Goal: Check status: Check status

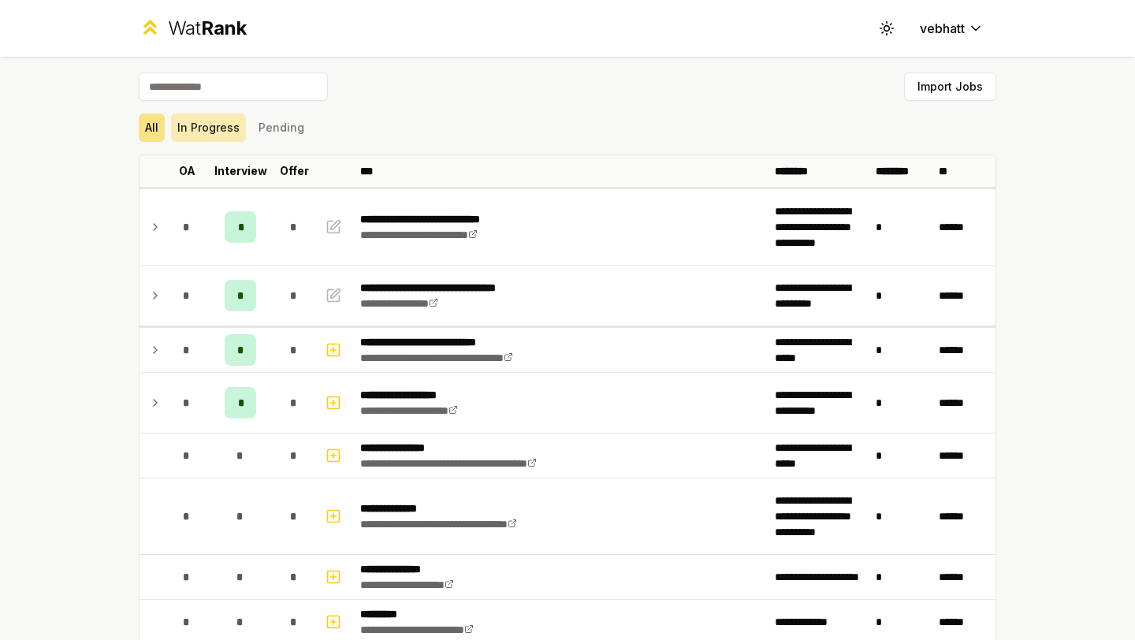
click at [236, 121] on button "In Progress" at bounding box center [208, 127] width 75 height 28
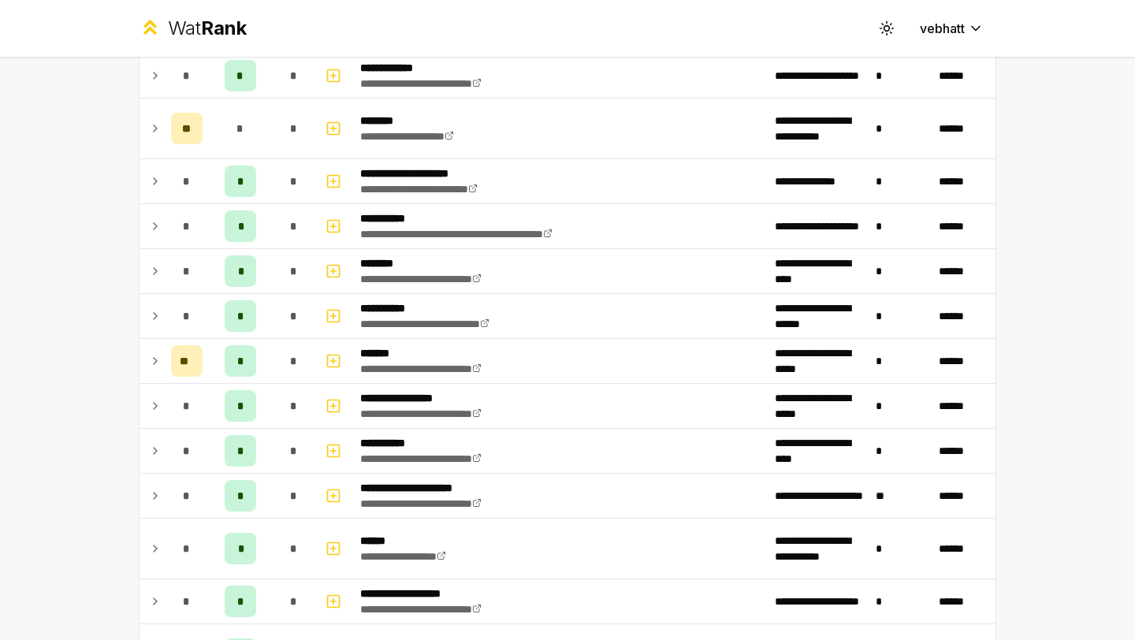
scroll to position [838, 0]
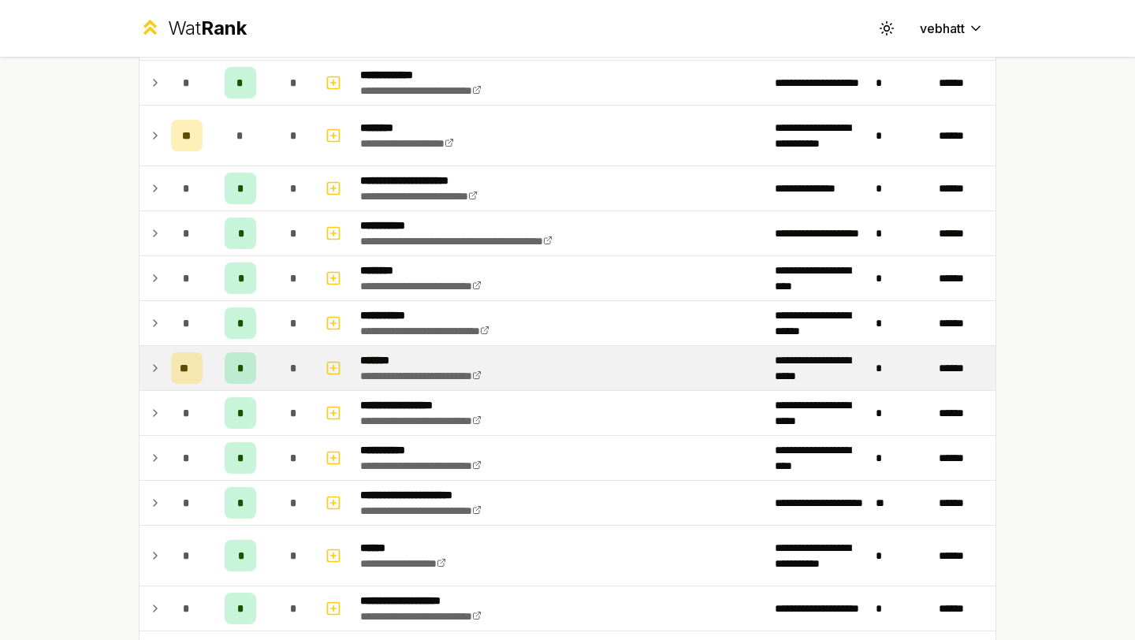
click at [150, 361] on icon at bounding box center [155, 367] width 13 height 19
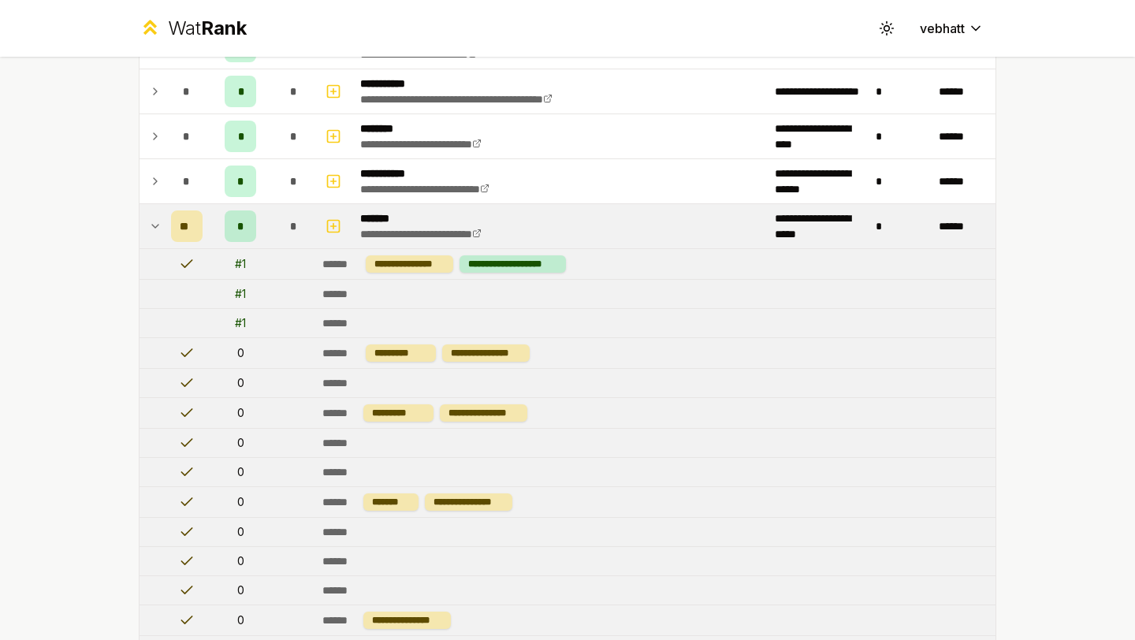
scroll to position [940, 0]
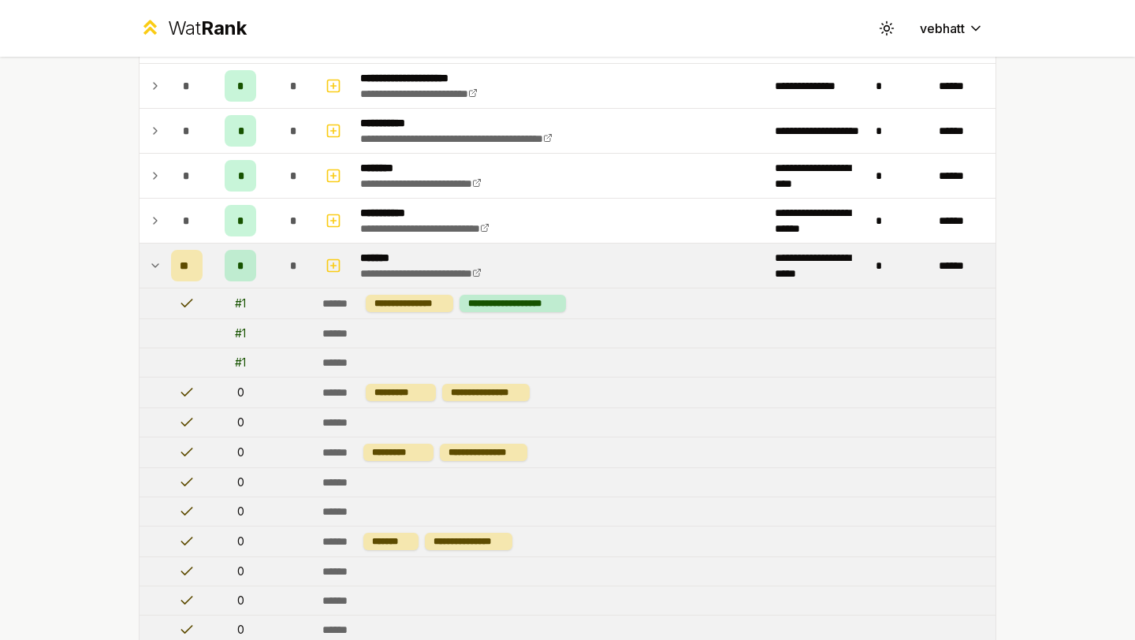
click at [154, 258] on icon at bounding box center [155, 265] width 13 height 19
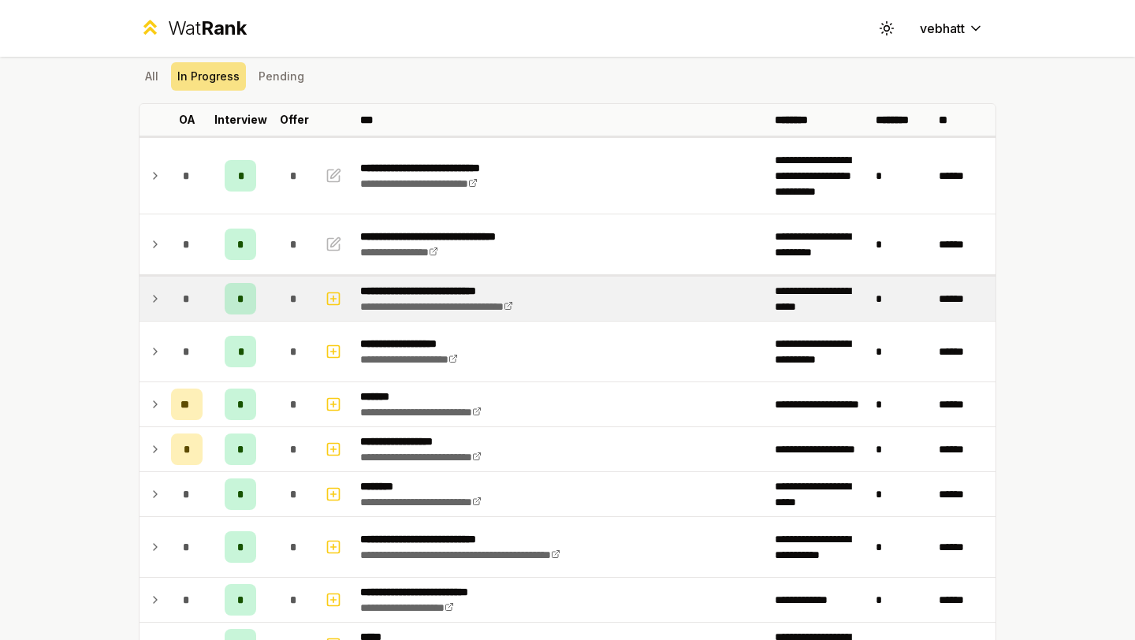
scroll to position [43, 0]
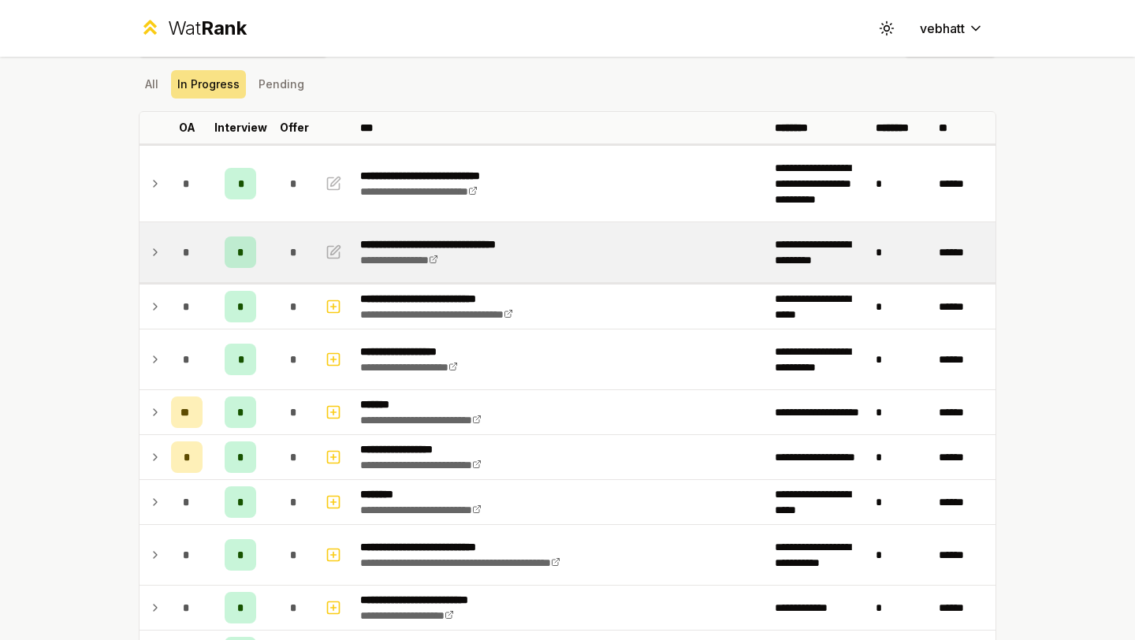
click at [154, 247] on icon at bounding box center [155, 252] width 13 height 19
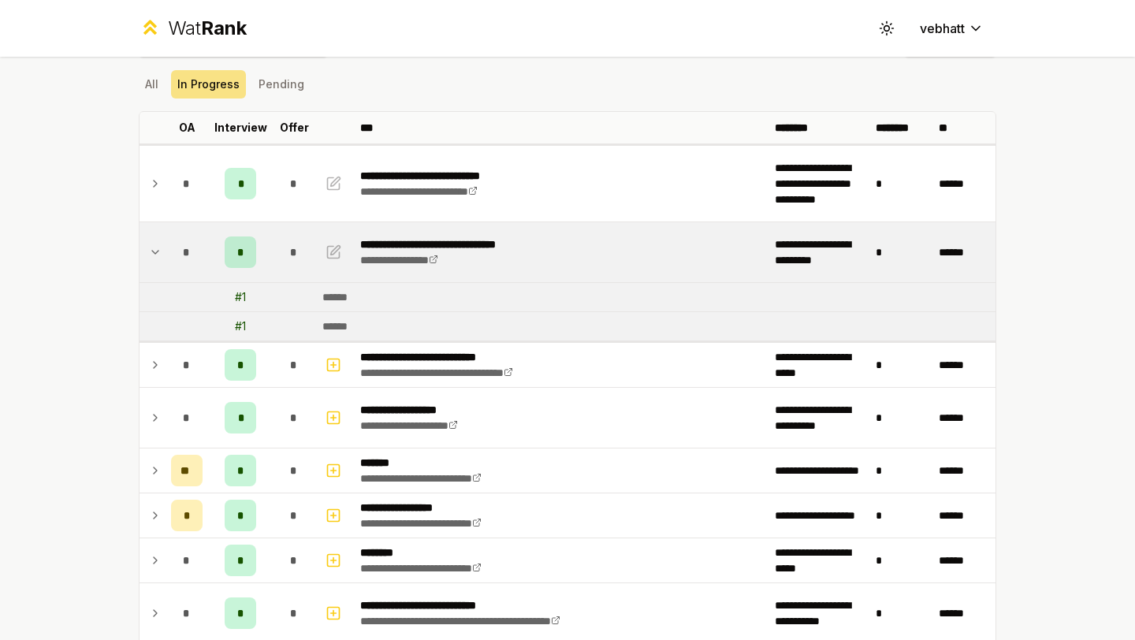
click at [150, 247] on icon at bounding box center [155, 252] width 13 height 19
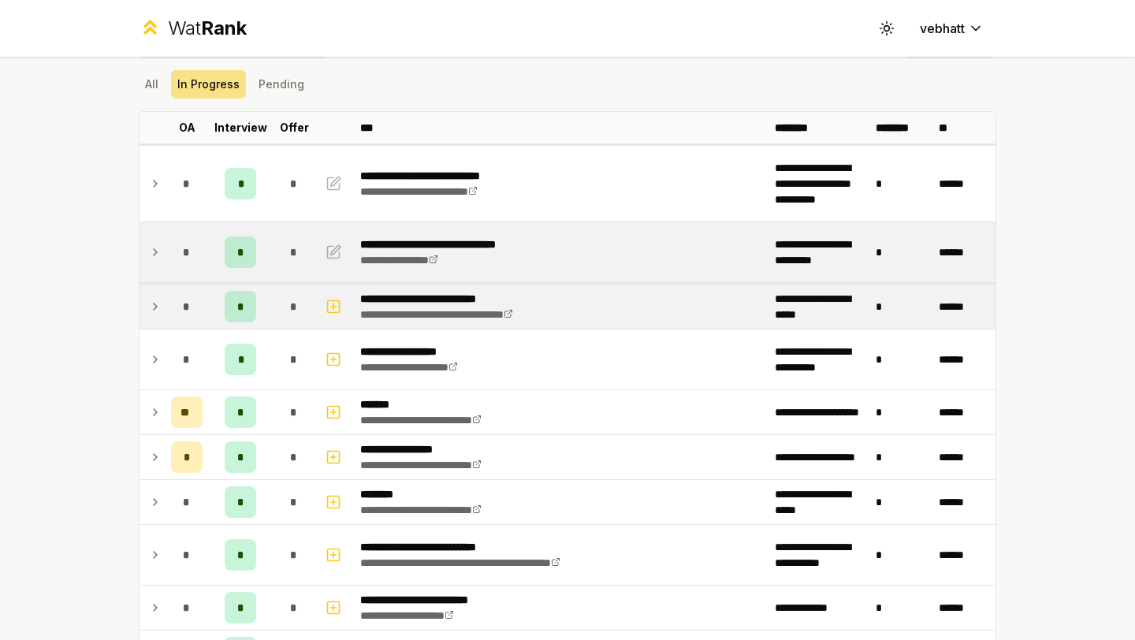
click at [156, 303] on icon at bounding box center [155, 306] width 13 height 19
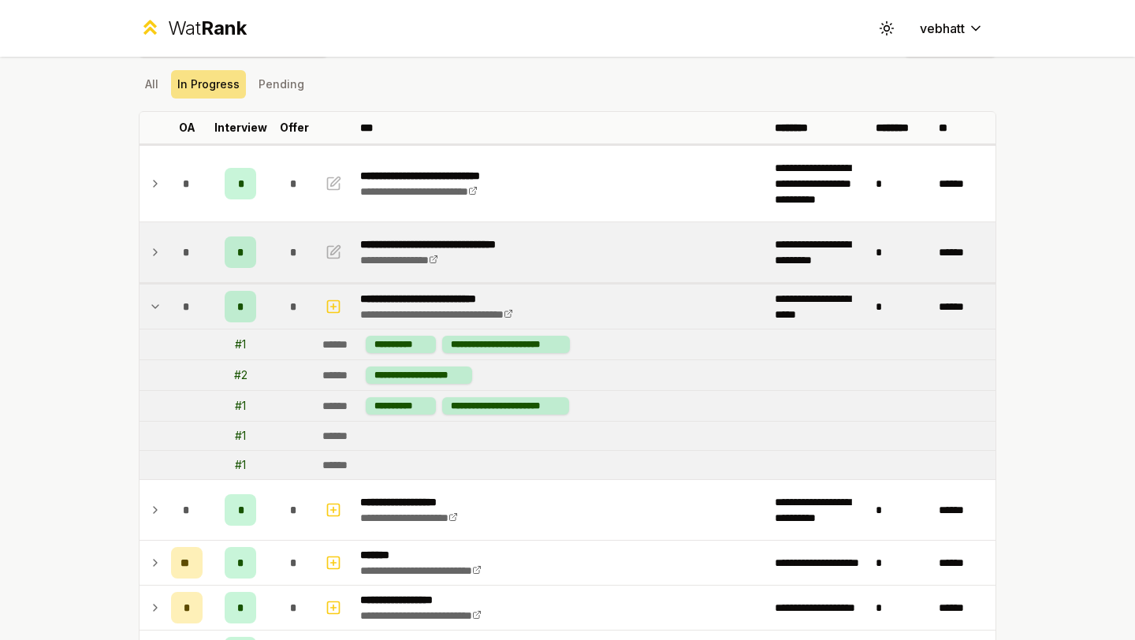
click at [154, 303] on icon at bounding box center [155, 306] width 13 height 19
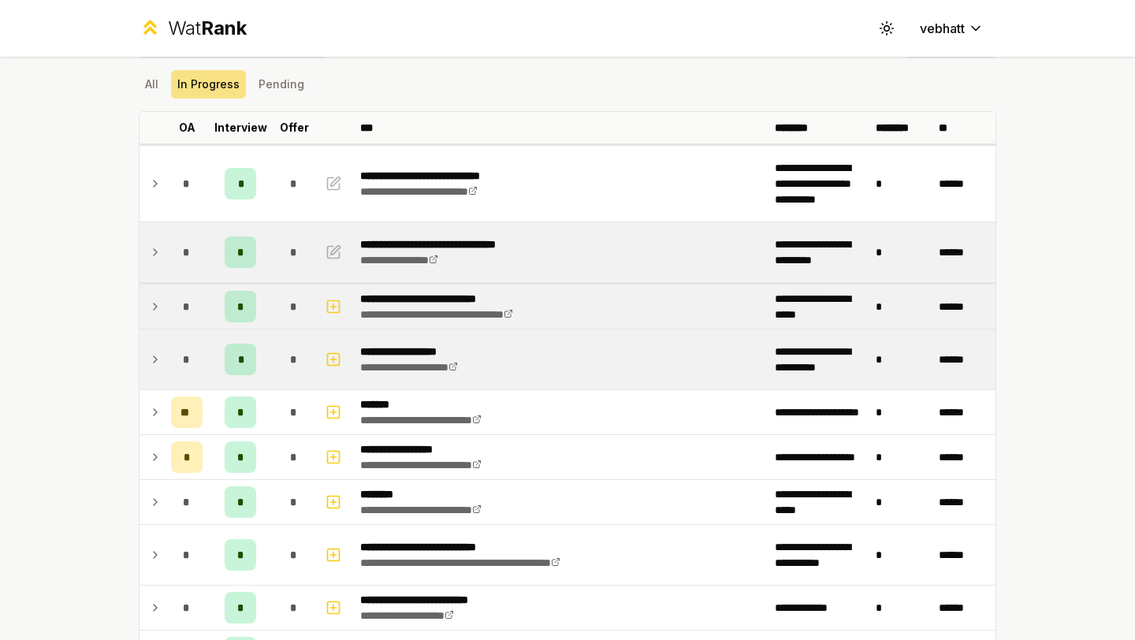
click at [155, 346] on td at bounding box center [151, 359] width 25 height 60
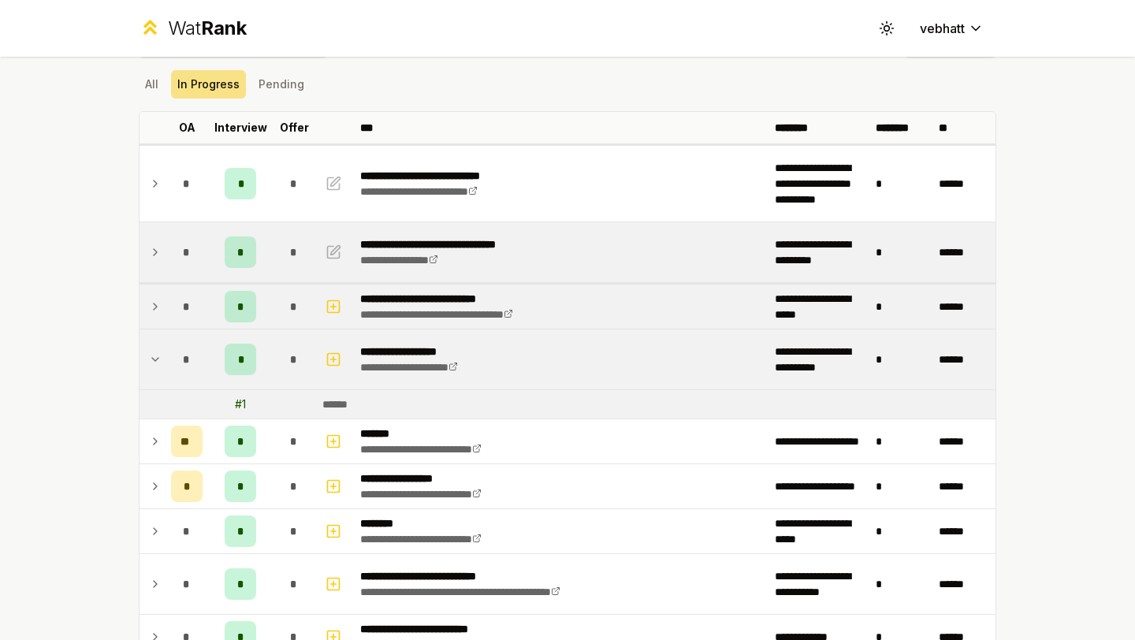
click at [154, 353] on icon at bounding box center [155, 359] width 13 height 19
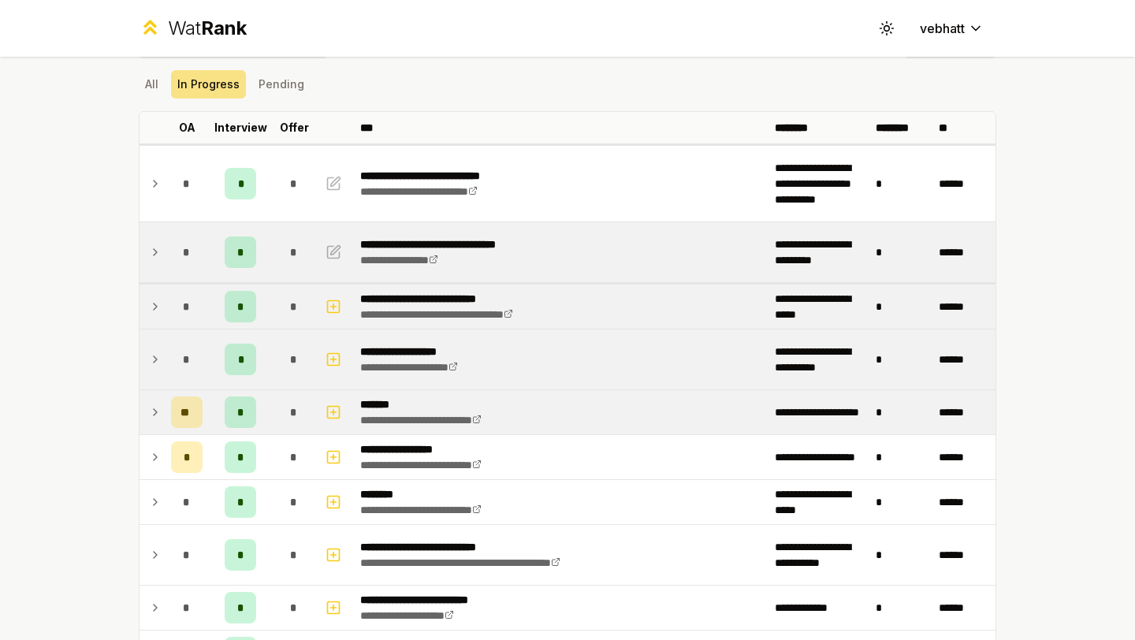
click at [158, 407] on icon at bounding box center [155, 412] width 13 height 19
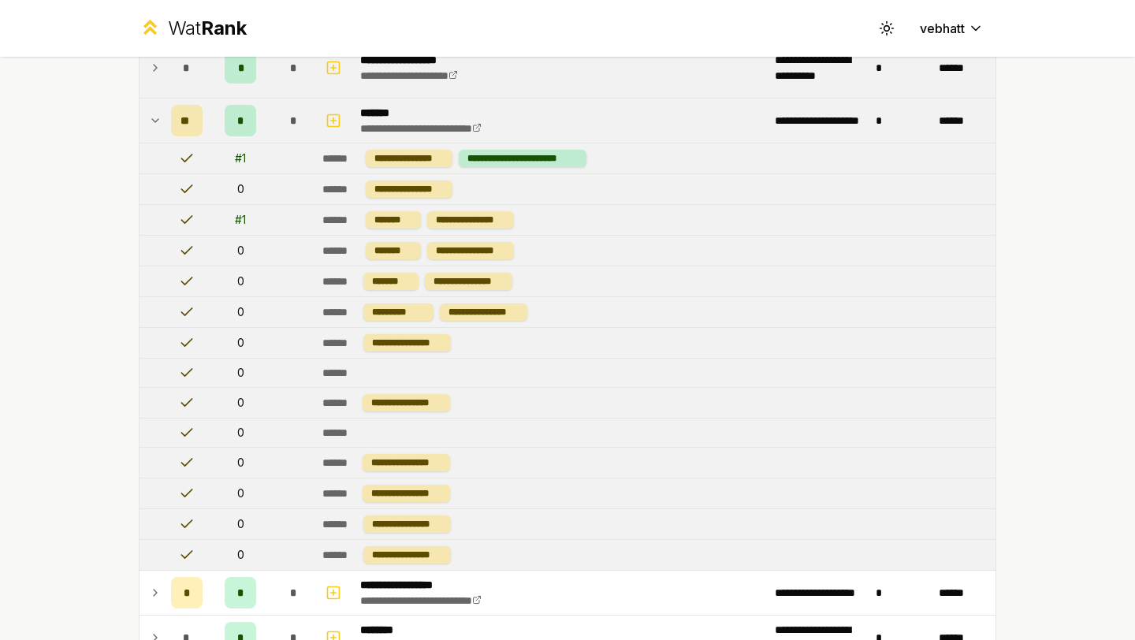
scroll to position [215, 0]
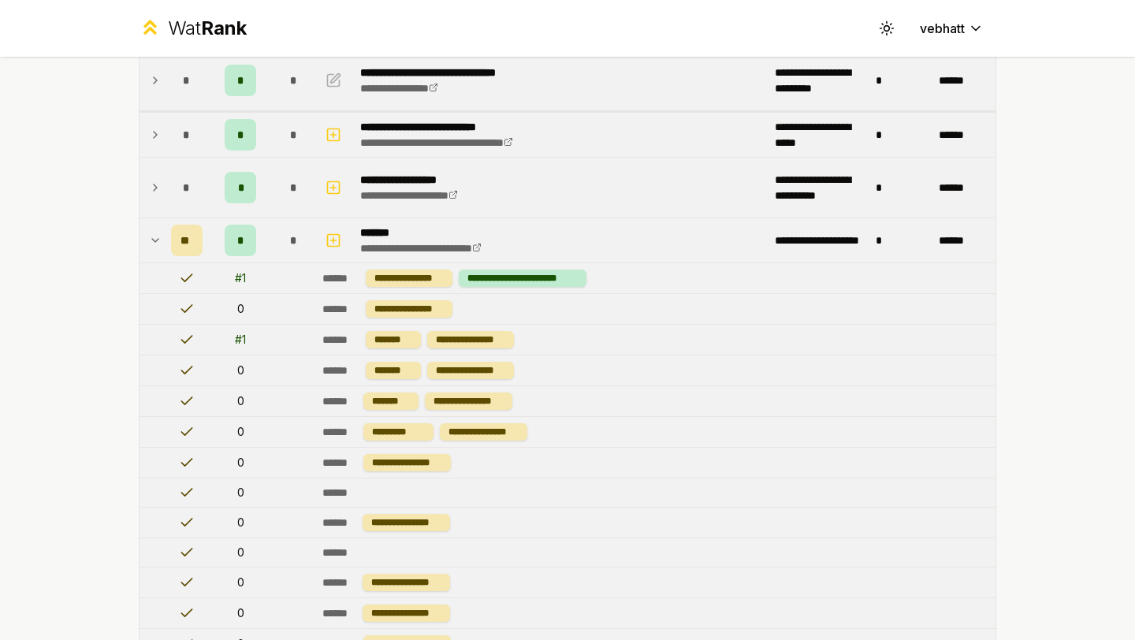
click at [154, 233] on icon at bounding box center [155, 240] width 13 height 19
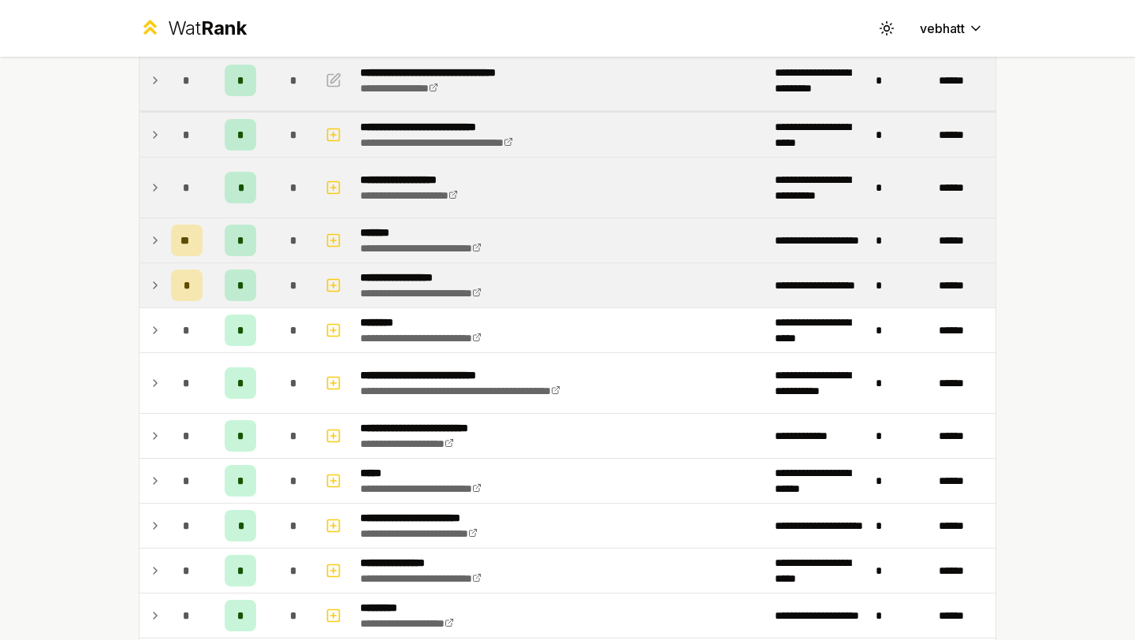
click at [162, 301] on td at bounding box center [151, 285] width 25 height 44
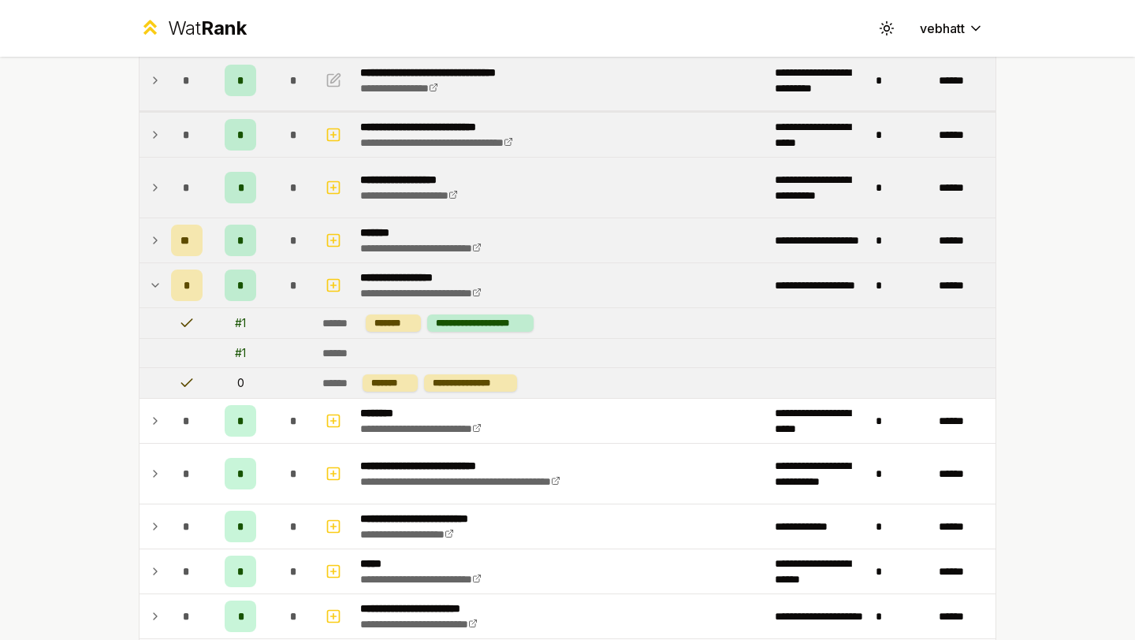
click at [162, 284] on td at bounding box center [151, 285] width 25 height 44
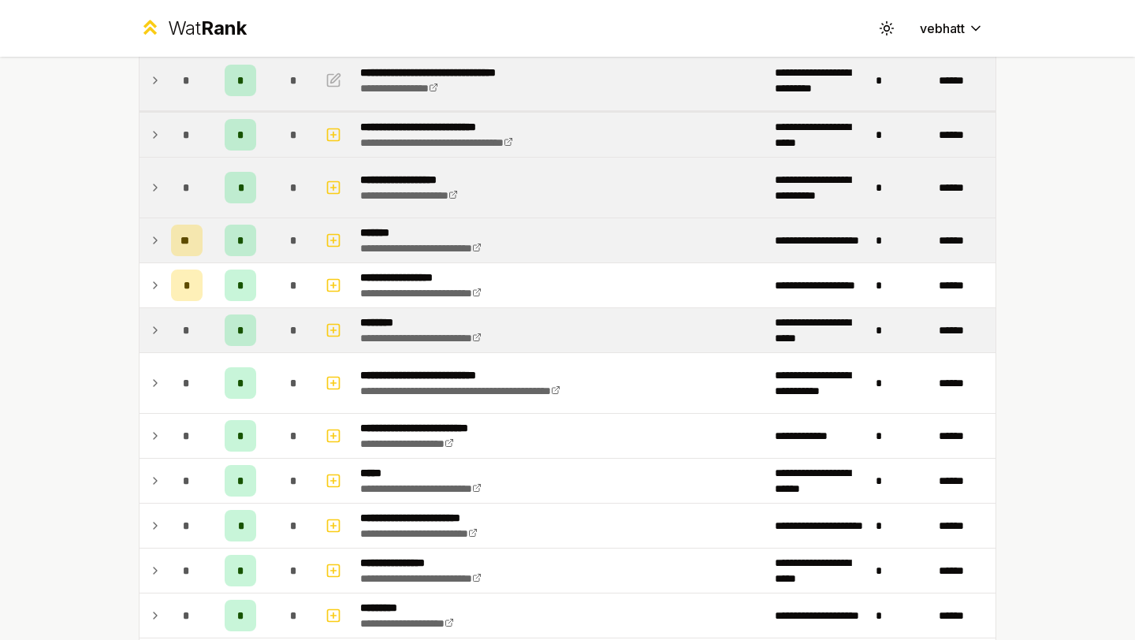
click at [173, 327] on div "*" at bounding box center [187, 330] width 32 height 32
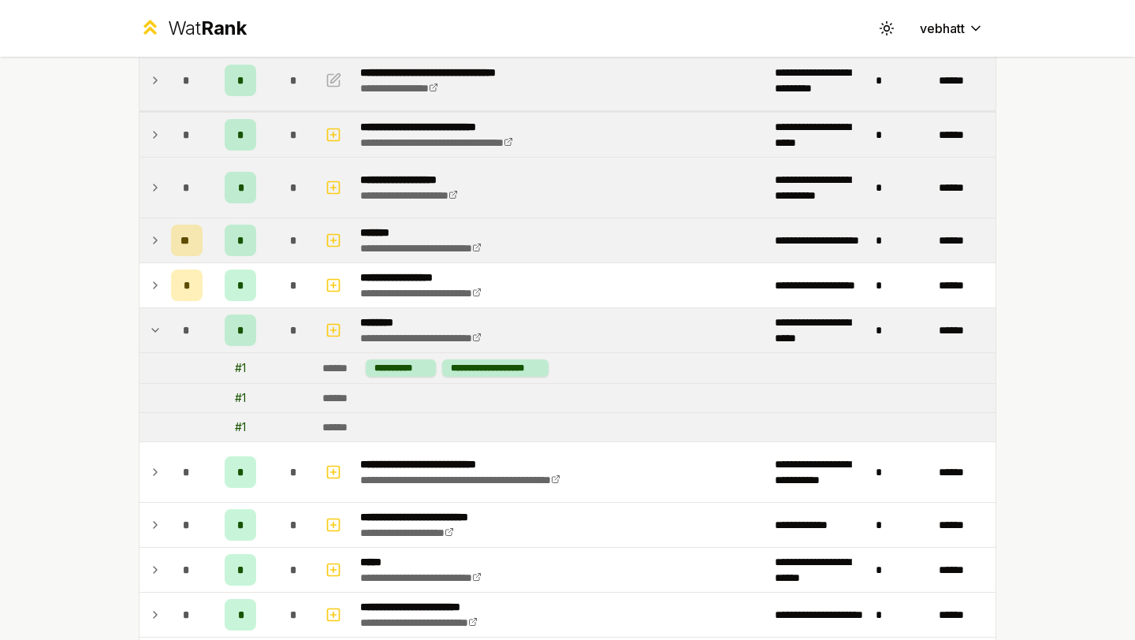
click at [149, 325] on icon at bounding box center [155, 330] width 13 height 19
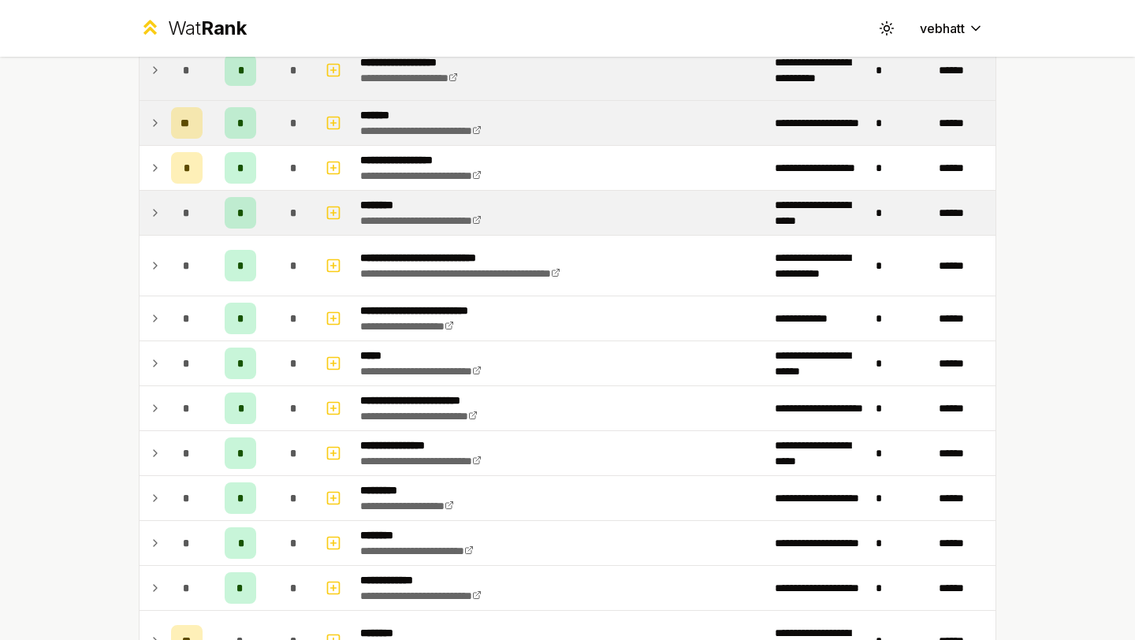
scroll to position [336, 0]
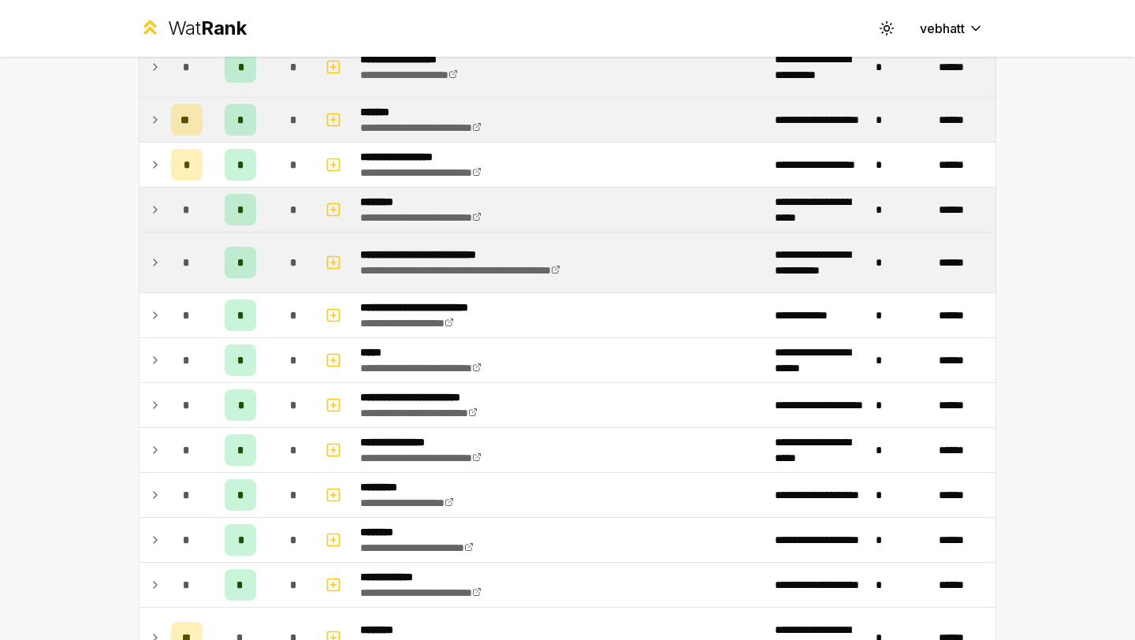
click at [152, 256] on icon at bounding box center [155, 262] width 13 height 19
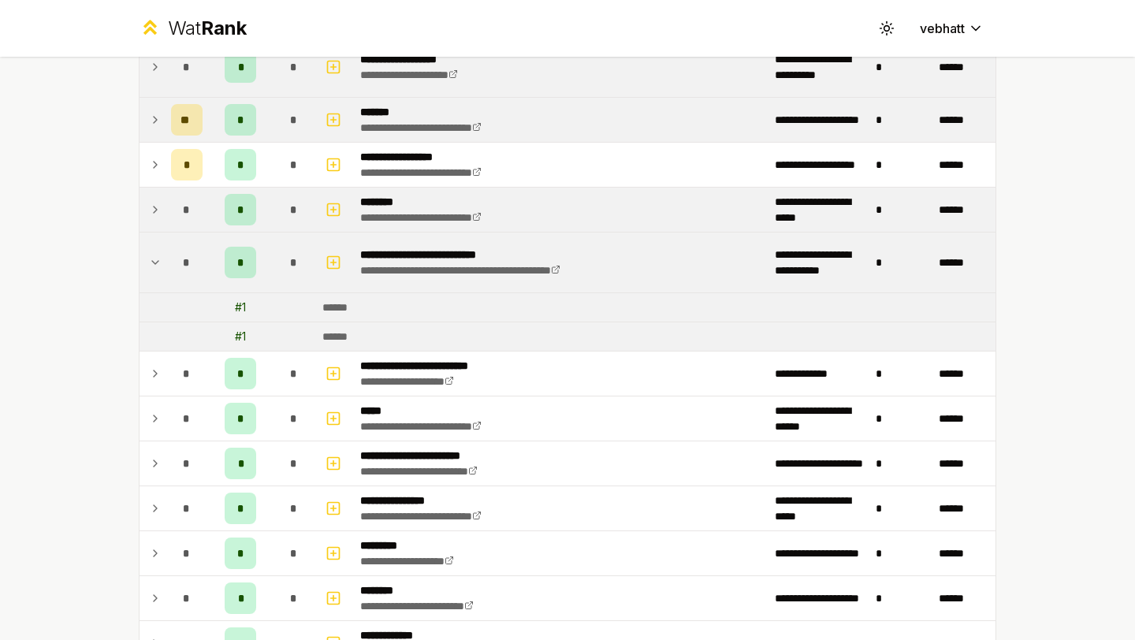
click at [152, 256] on icon at bounding box center [155, 262] width 13 height 19
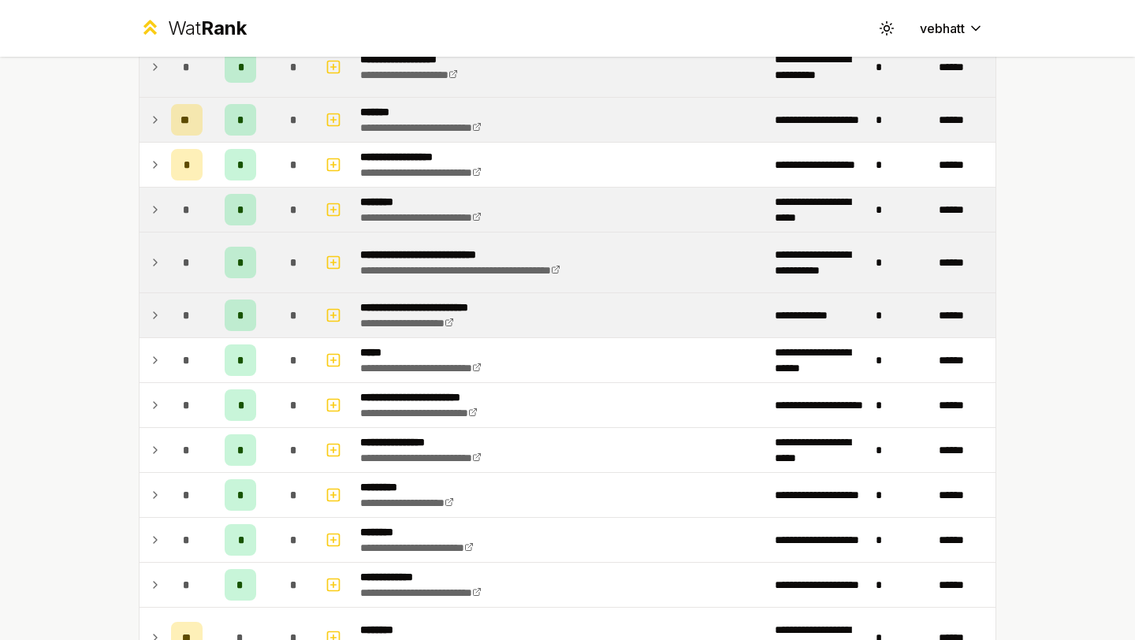
click at [152, 301] on td at bounding box center [151, 315] width 25 height 44
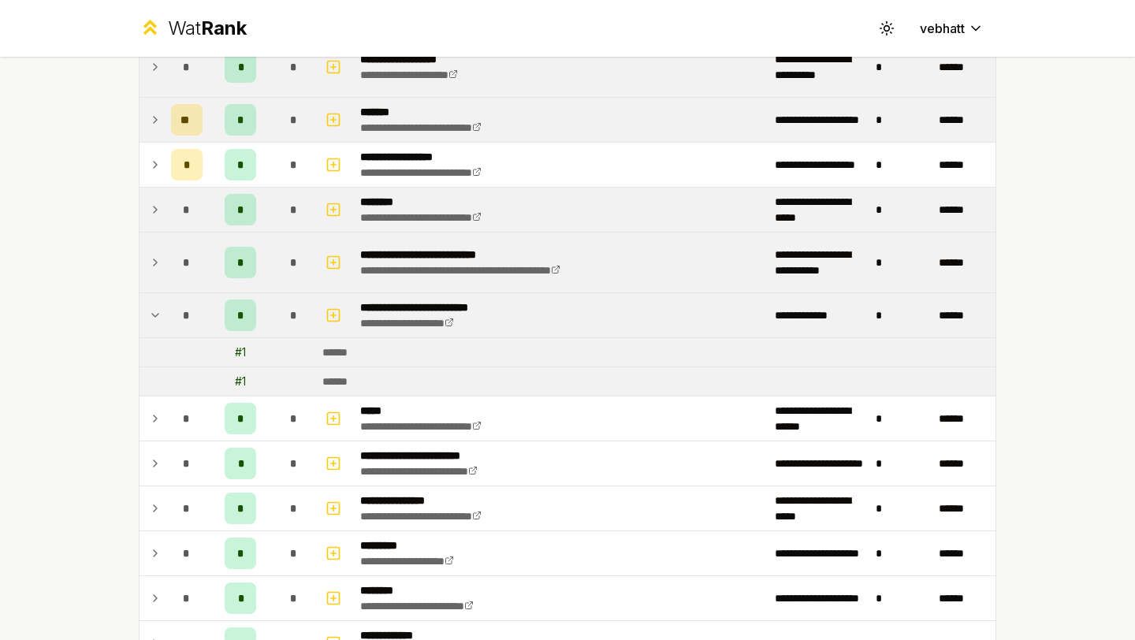
click at [156, 312] on icon at bounding box center [155, 315] width 13 height 19
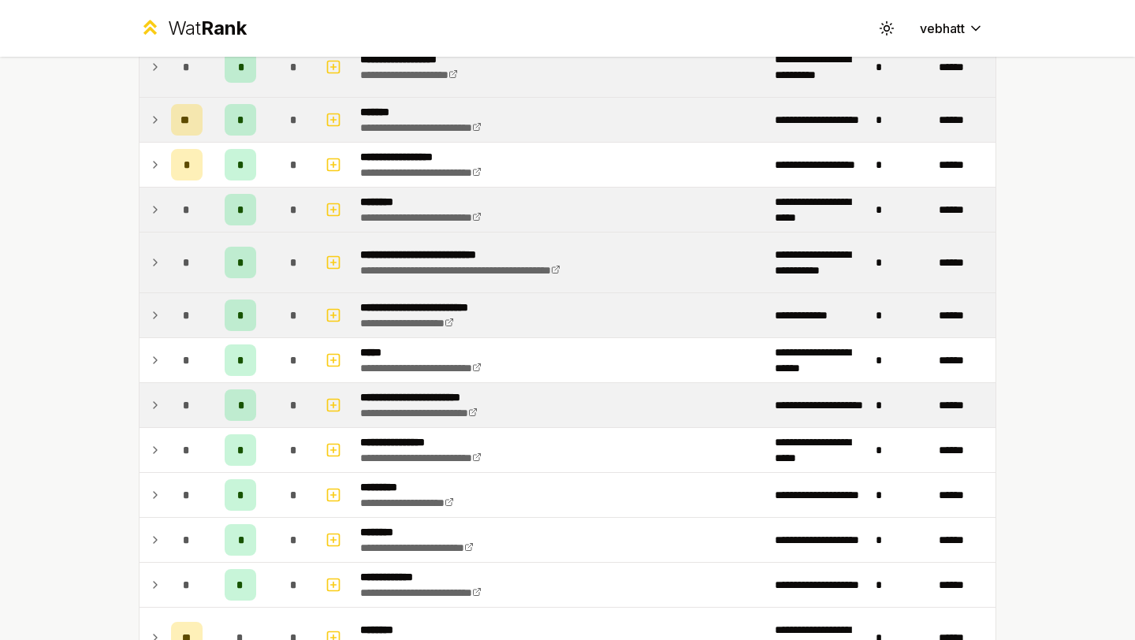
click at [158, 385] on td at bounding box center [151, 405] width 25 height 44
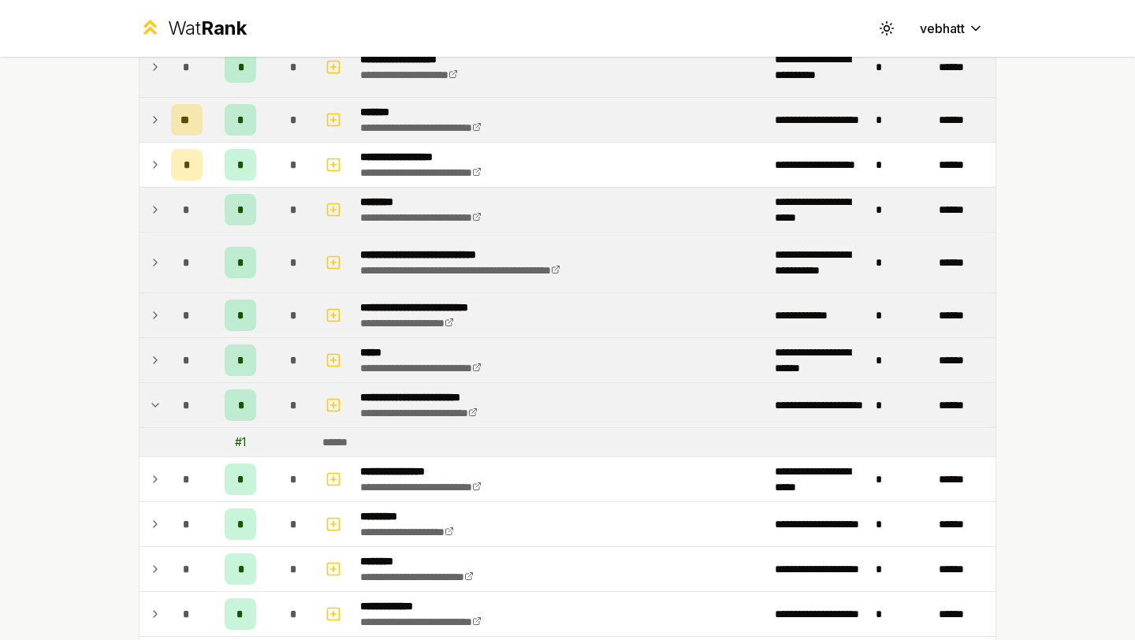
click at [159, 353] on icon at bounding box center [155, 360] width 13 height 19
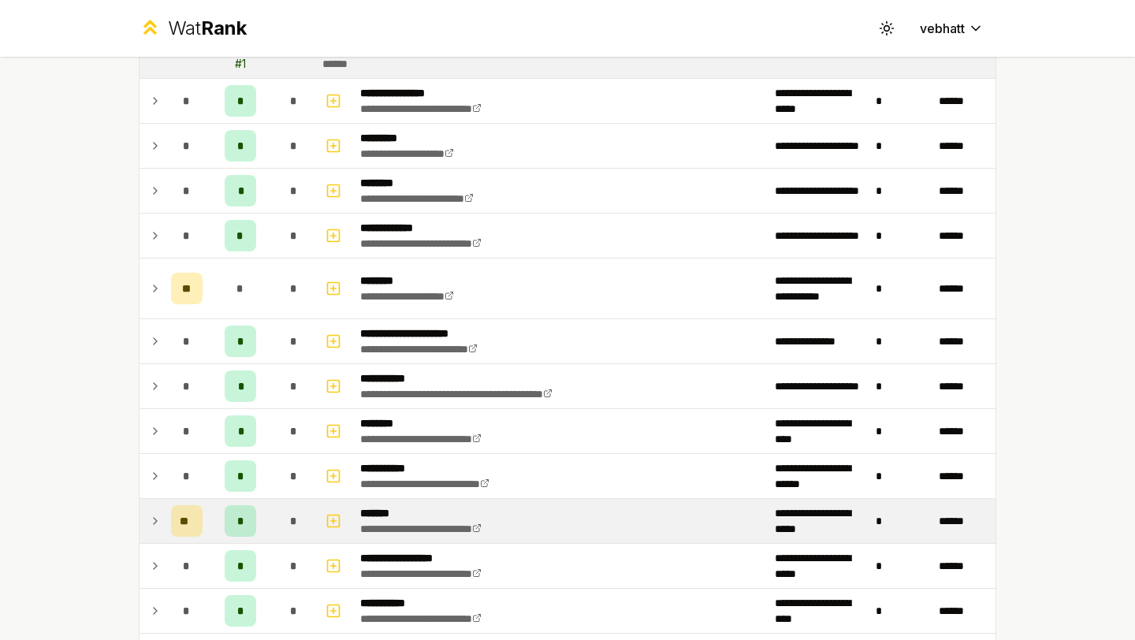
scroll to position [863, 0]
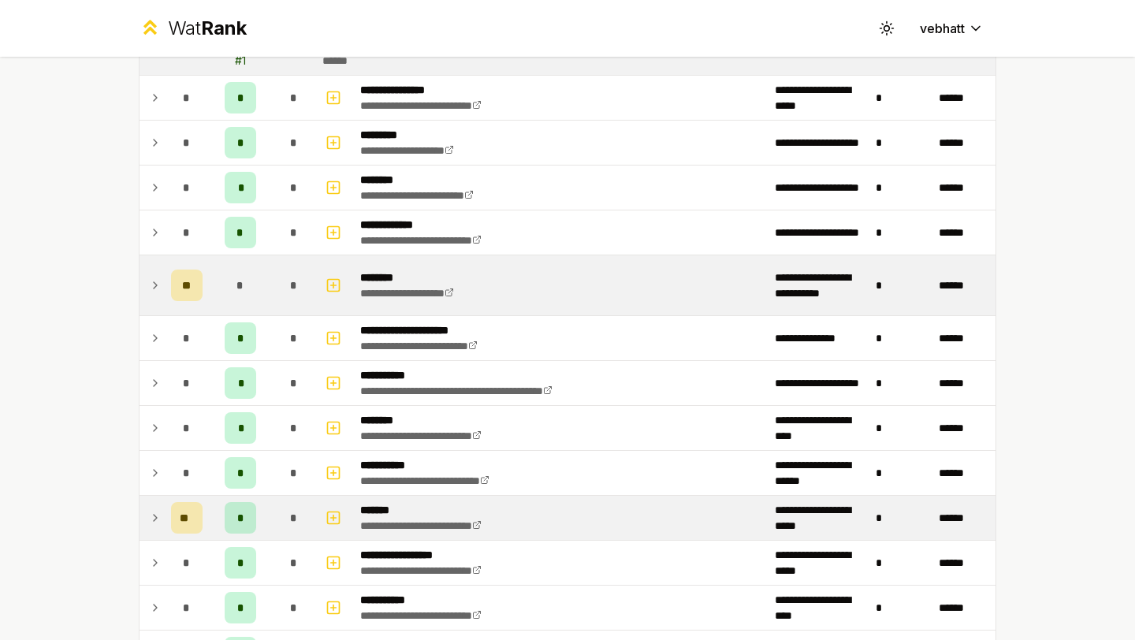
click at [155, 288] on icon at bounding box center [155, 285] width 13 height 19
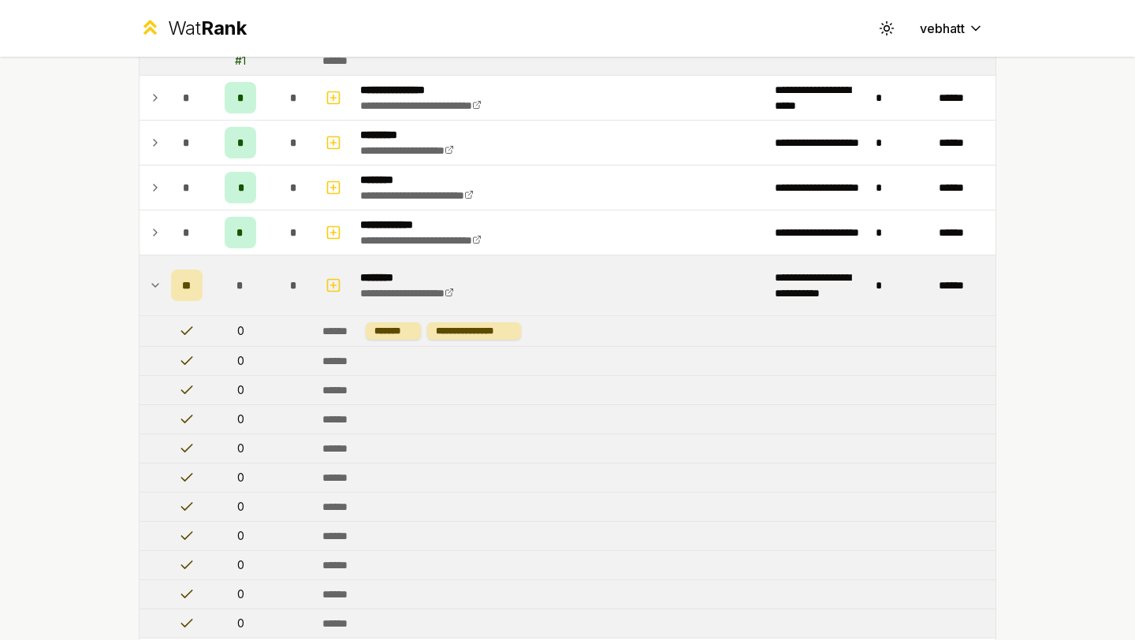
click at [154, 277] on icon at bounding box center [155, 285] width 13 height 19
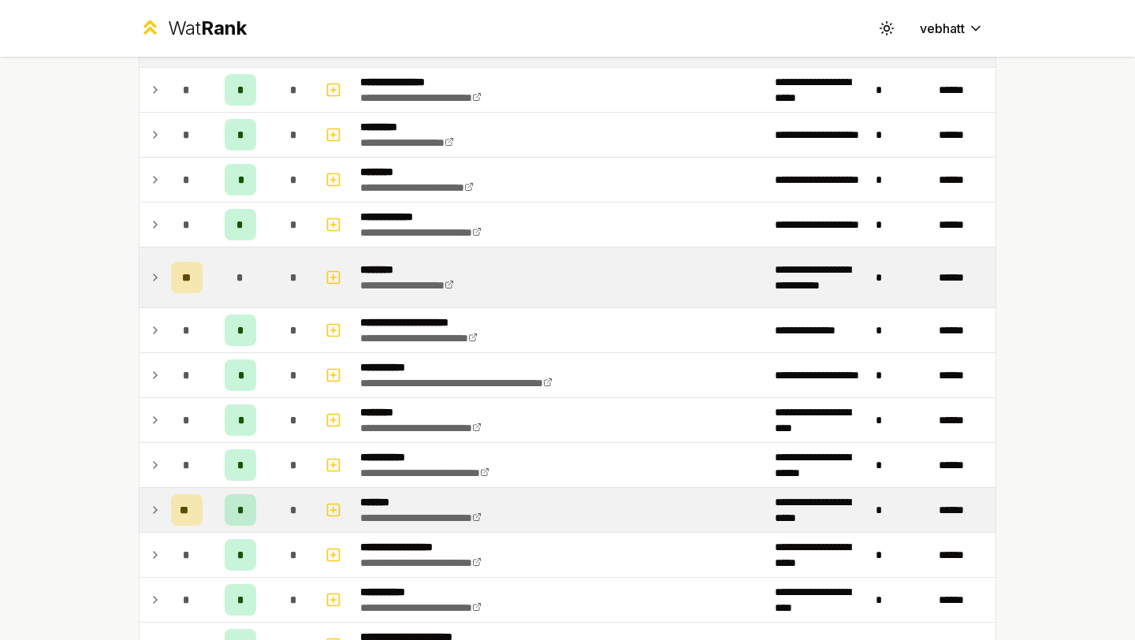
scroll to position [880, 0]
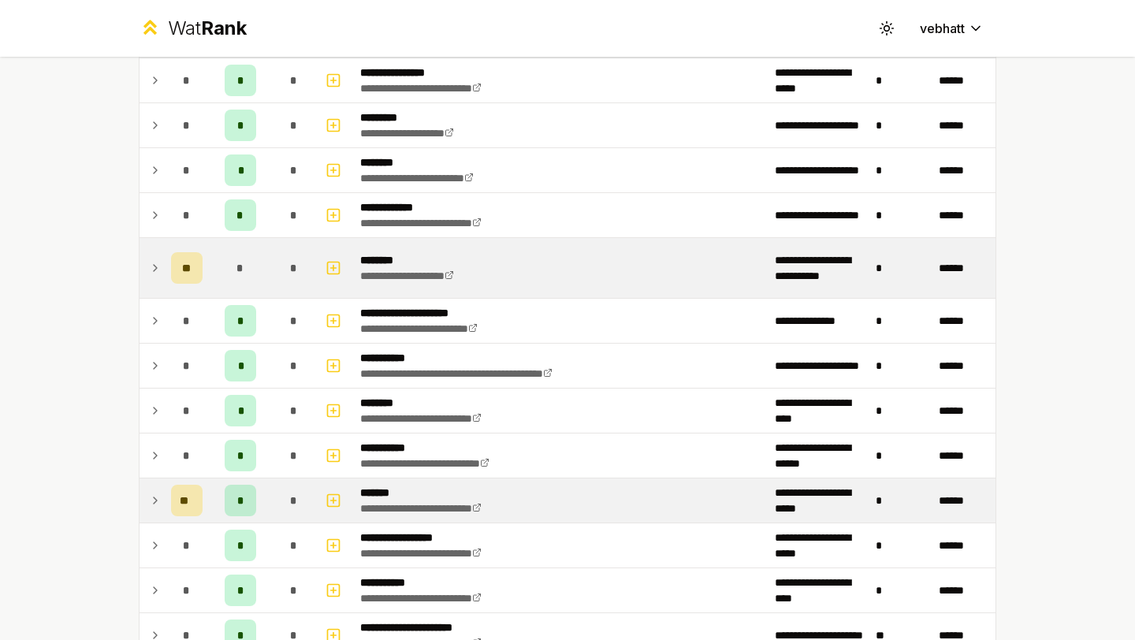
click at [147, 259] on td at bounding box center [151, 268] width 25 height 60
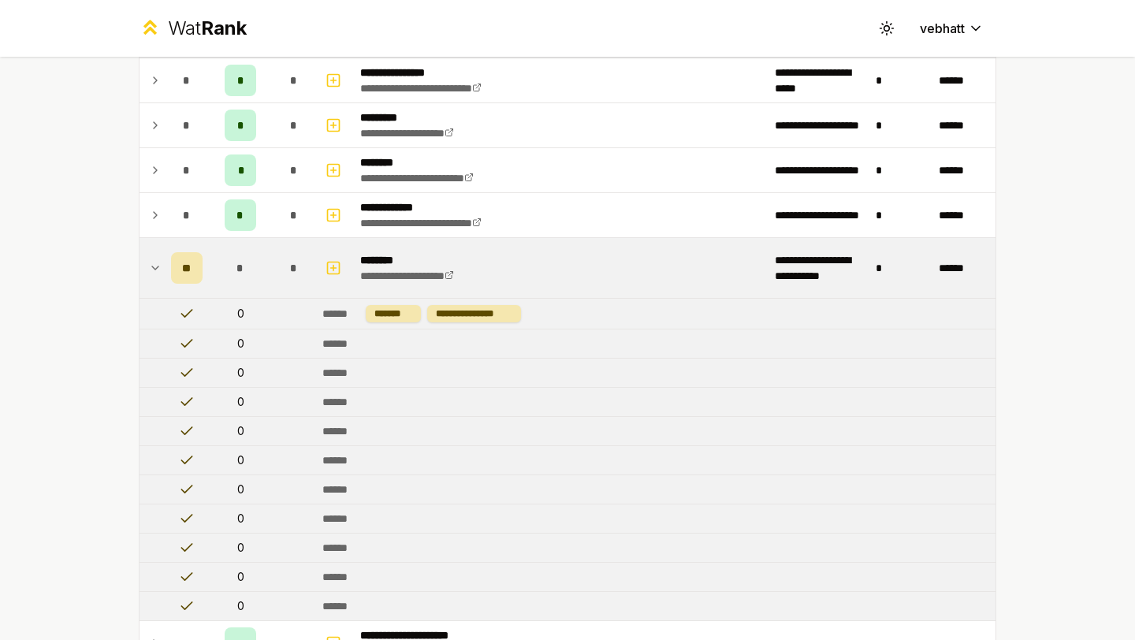
click at [154, 266] on icon at bounding box center [155, 267] width 13 height 19
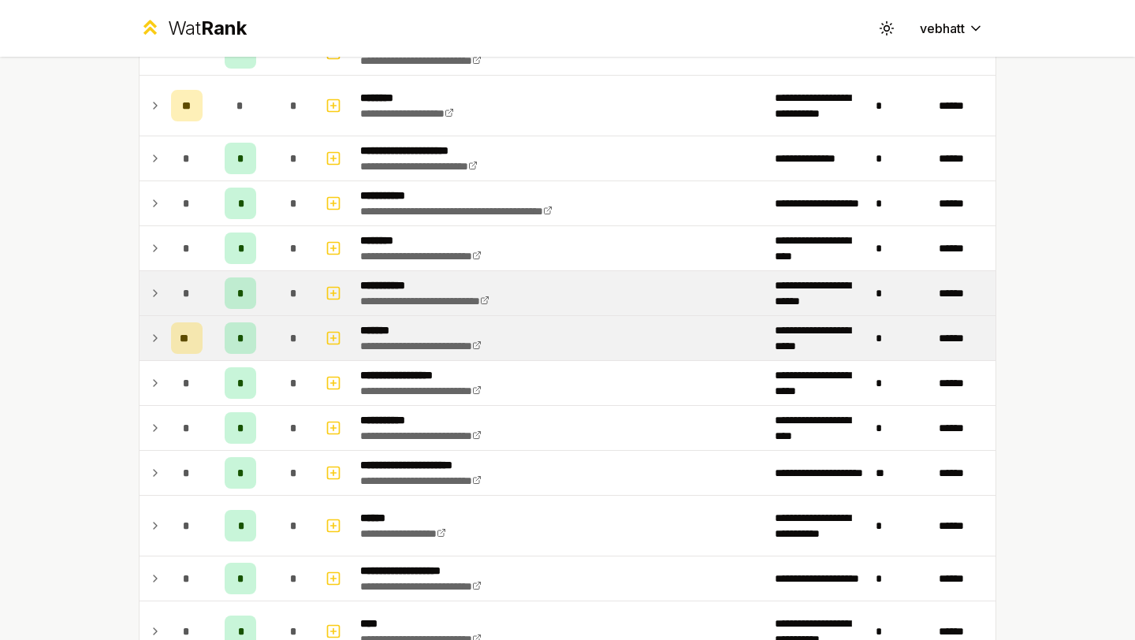
scroll to position [1071, 0]
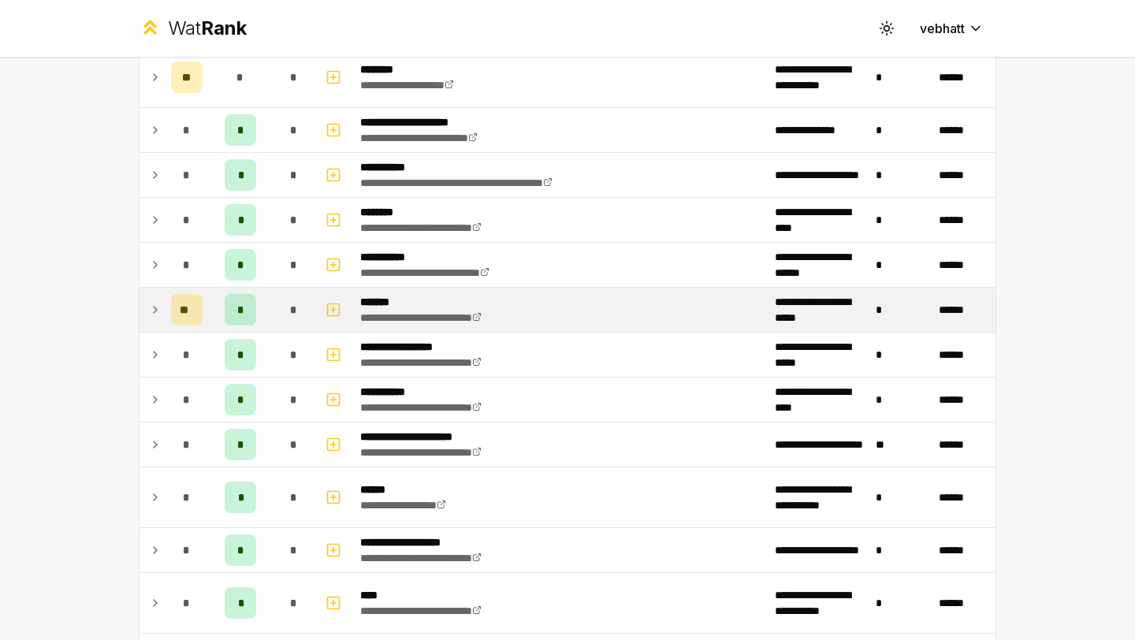
click at [154, 303] on icon at bounding box center [155, 309] width 13 height 19
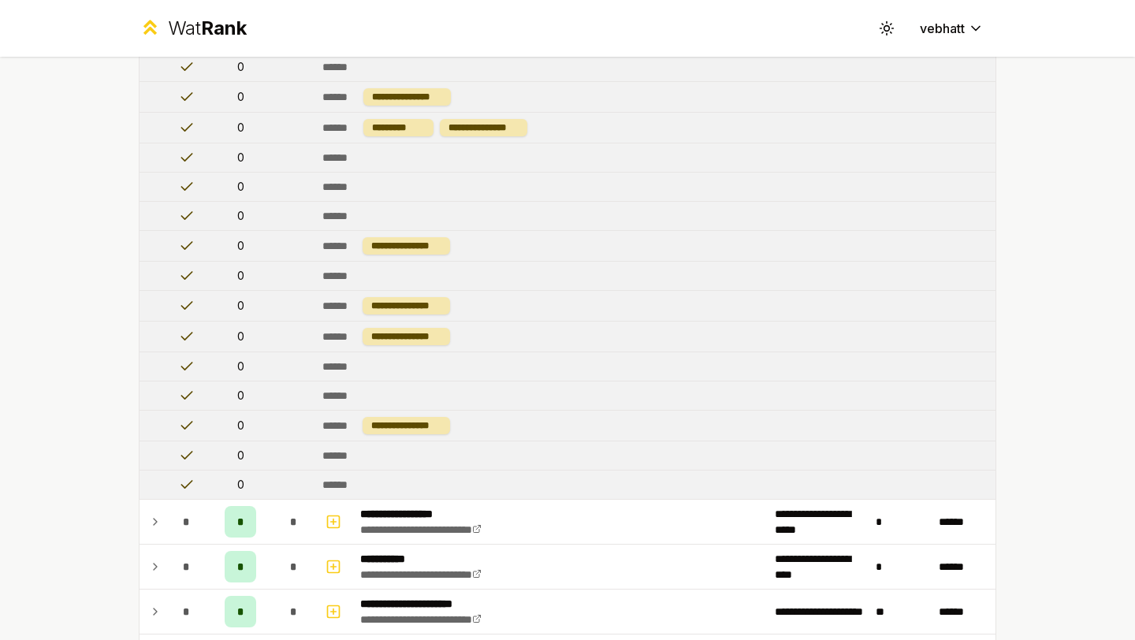
scroll to position [2041, 0]
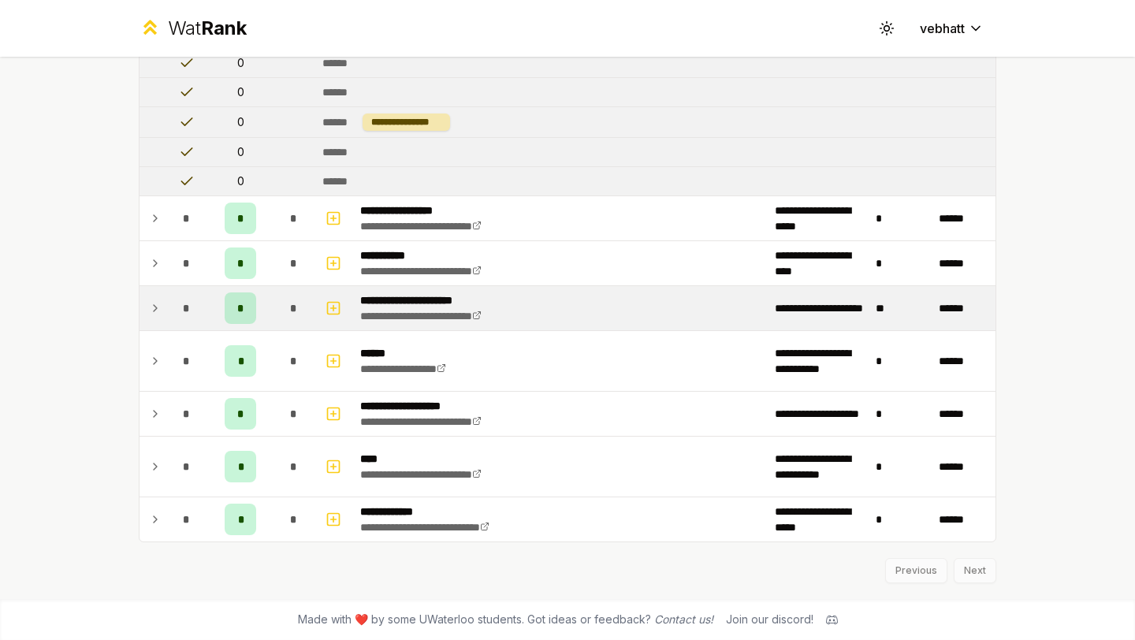
click at [154, 295] on td at bounding box center [151, 308] width 25 height 44
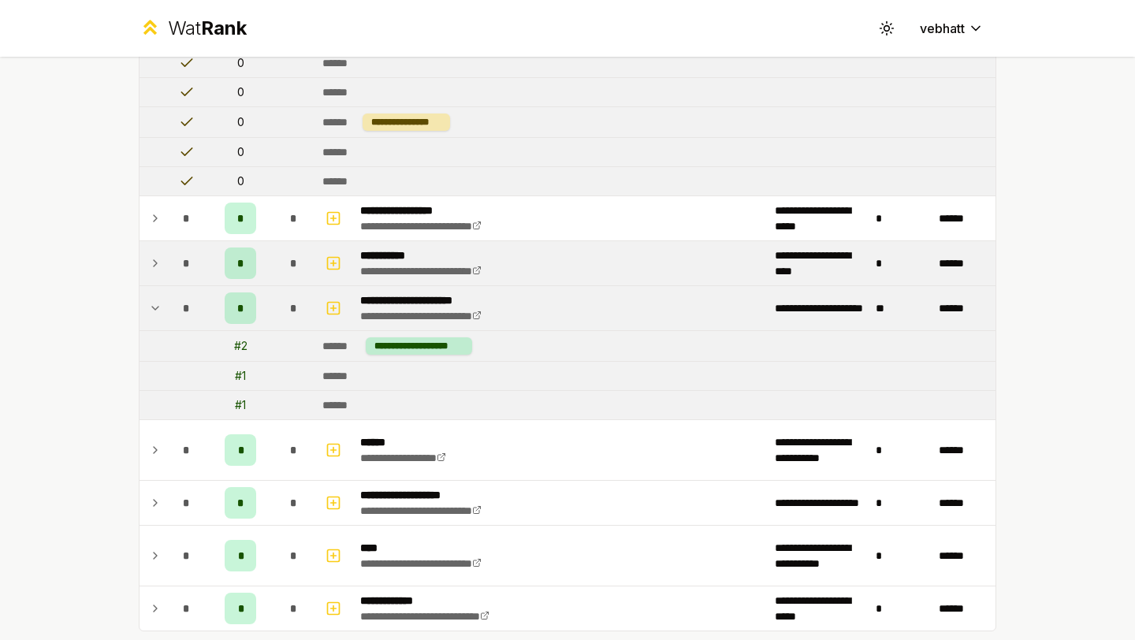
click at [154, 257] on icon at bounding box center [155, 263] width 13 height 19
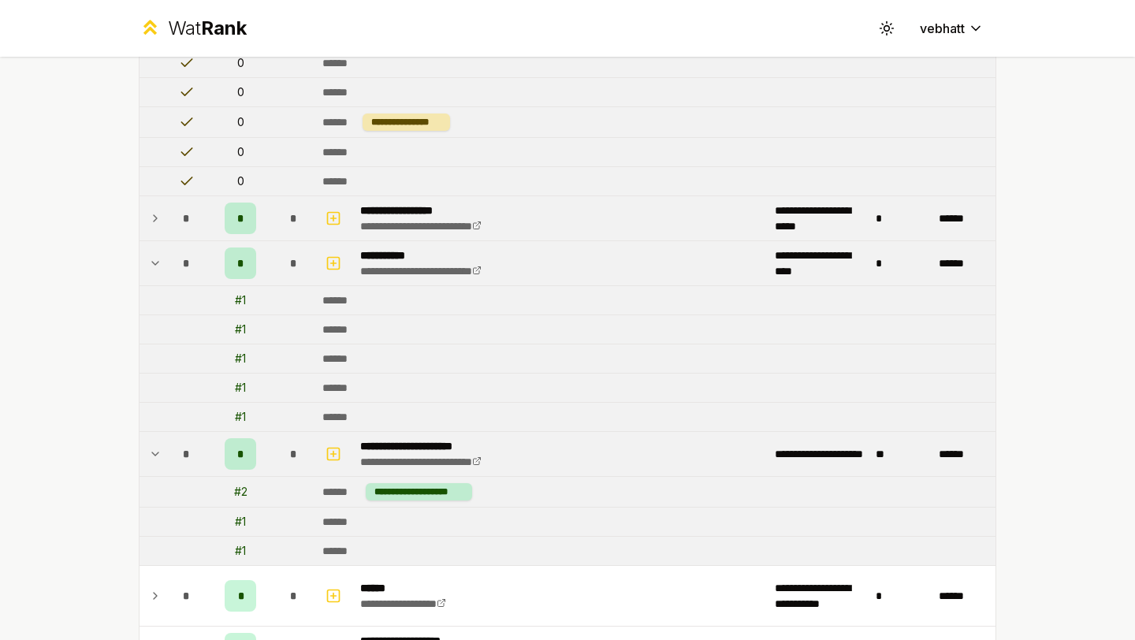
click at [156, 216] on icon at bounding box center [155, 218] width 13 height 19
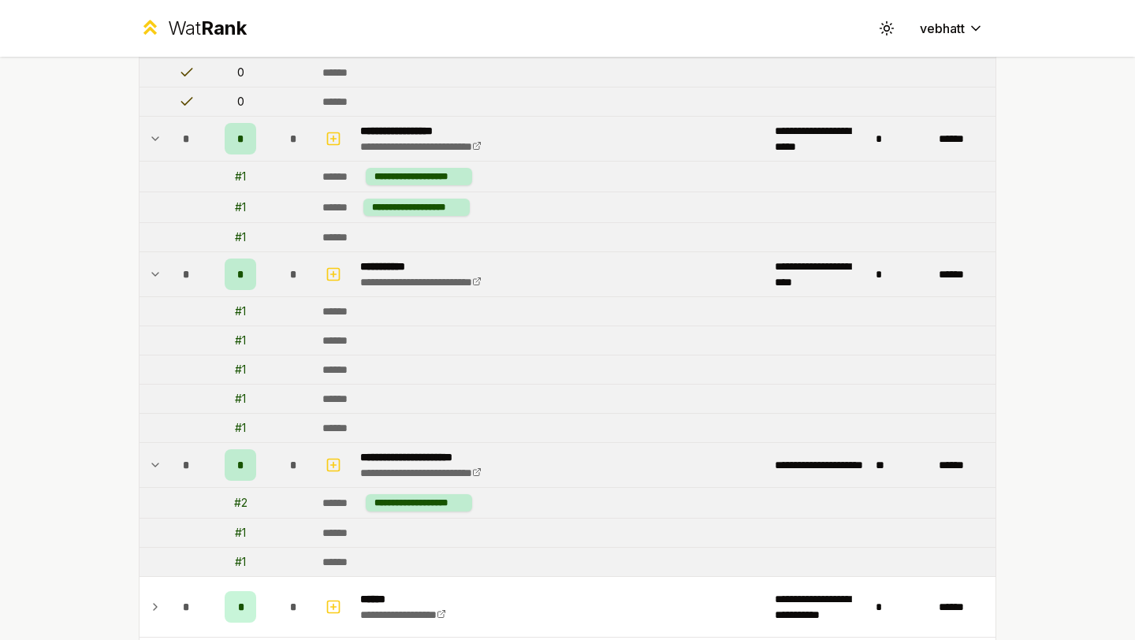
scroll to position [2366, 0]
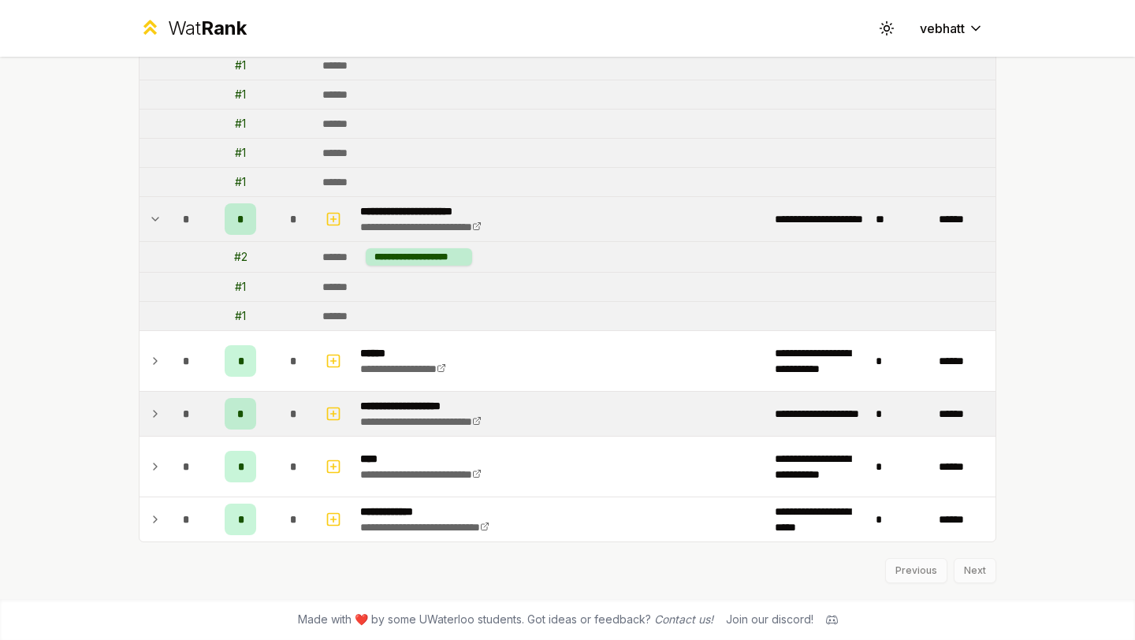
click at [157, 415] on icon at bounding box center [155, 413] width 13 height 19
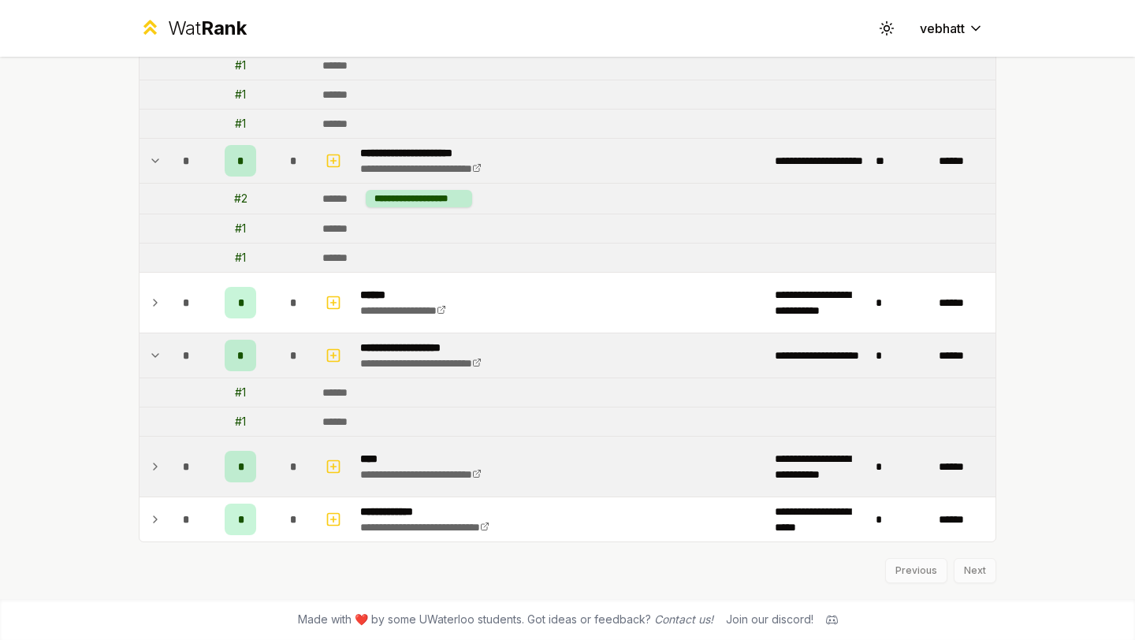
click at [154, 462] on icon at bounding box center [155, 466] width 13 height 19
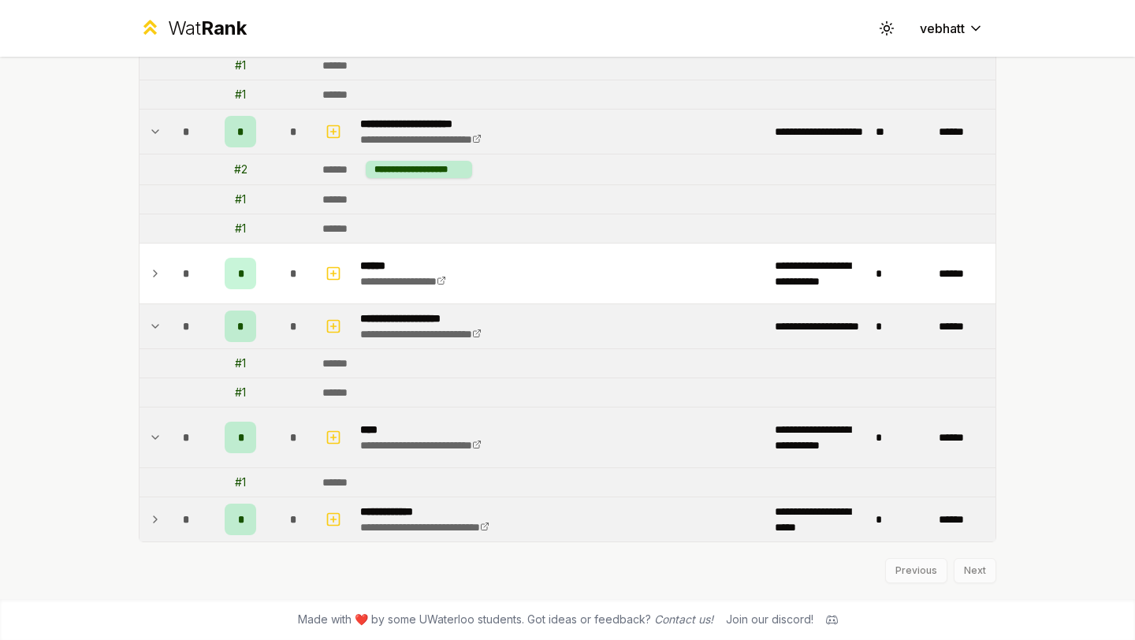
click at [160, 515] on icon at bounding box center [155, 519] width 13 height 19
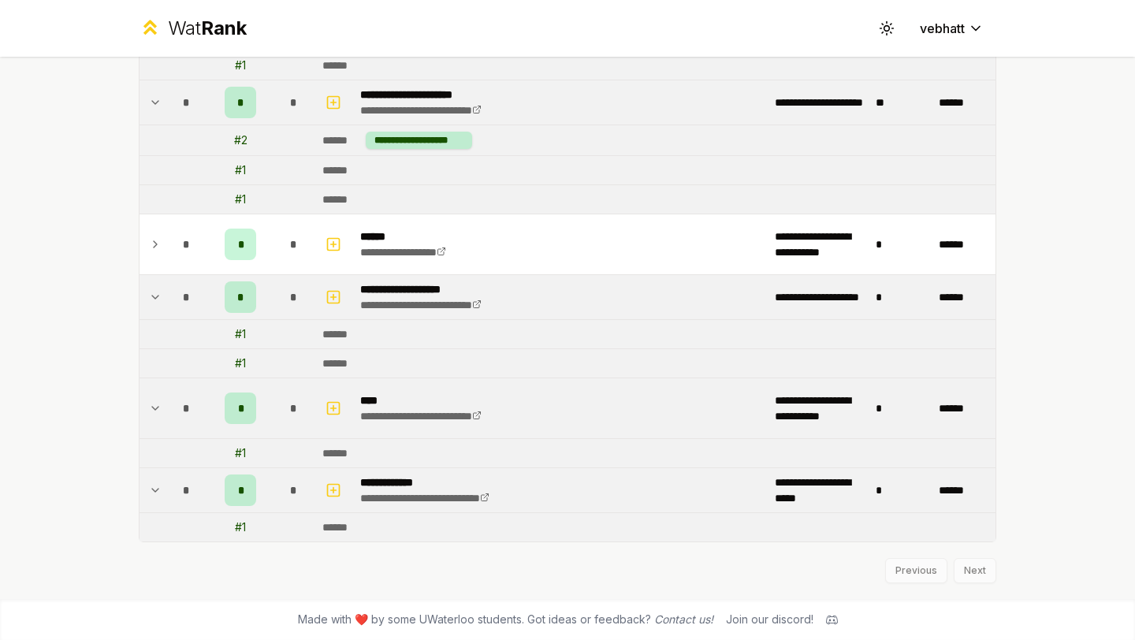
click at [147, 290] on td at bounding box center [151, 297] width 25 height 44
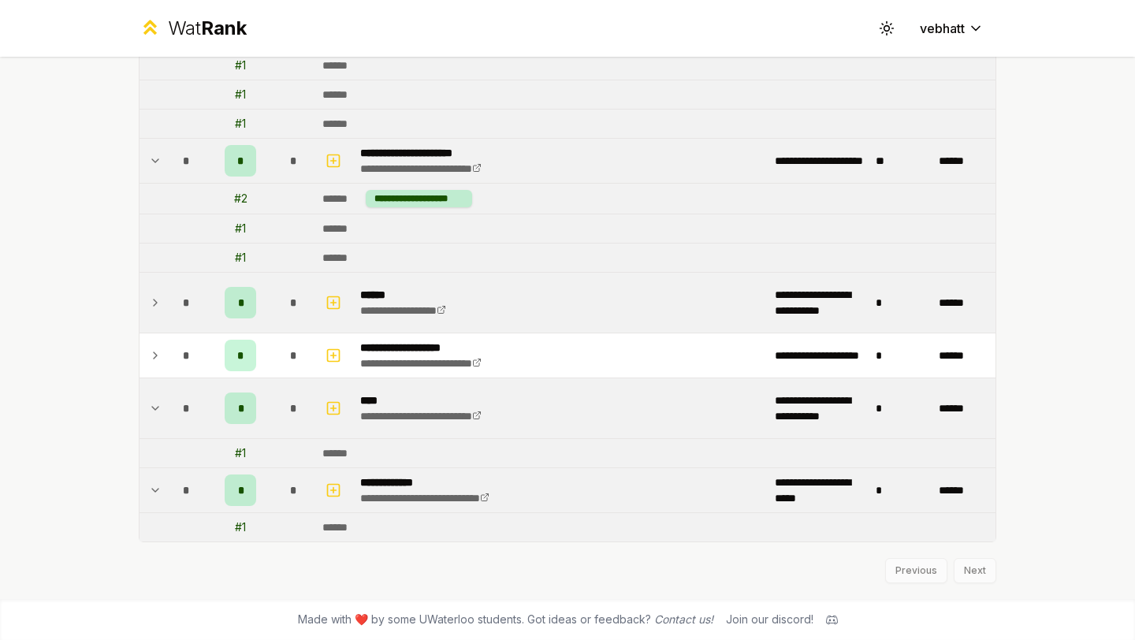
click at [152, 298] on icon at bounding box center [155, 302] width 13 height 19
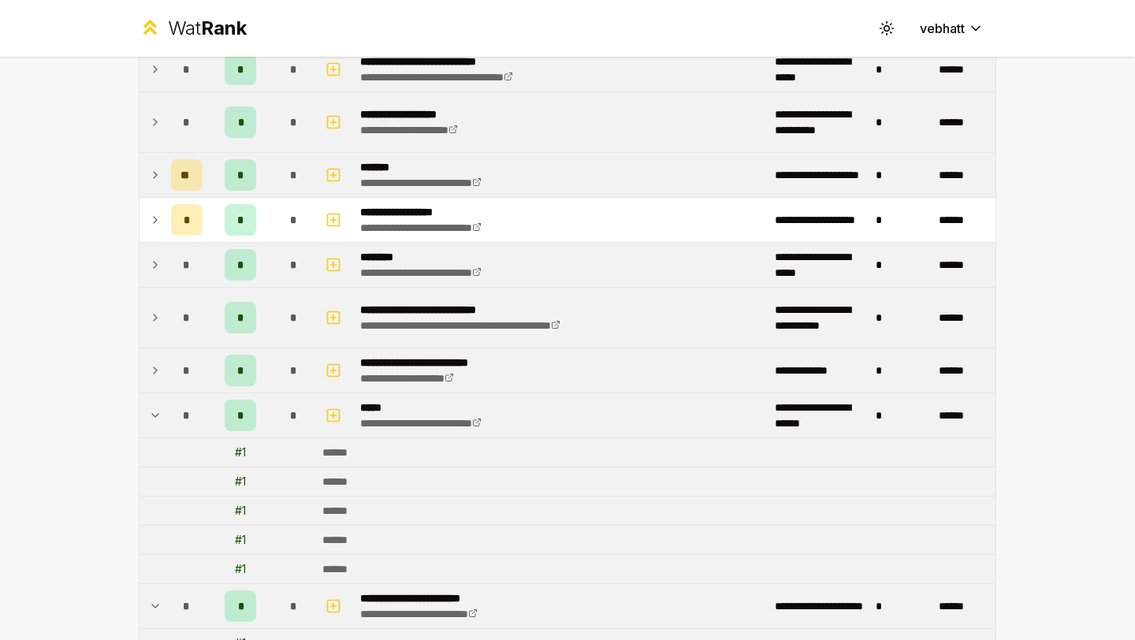
scroll to position [0, 0]
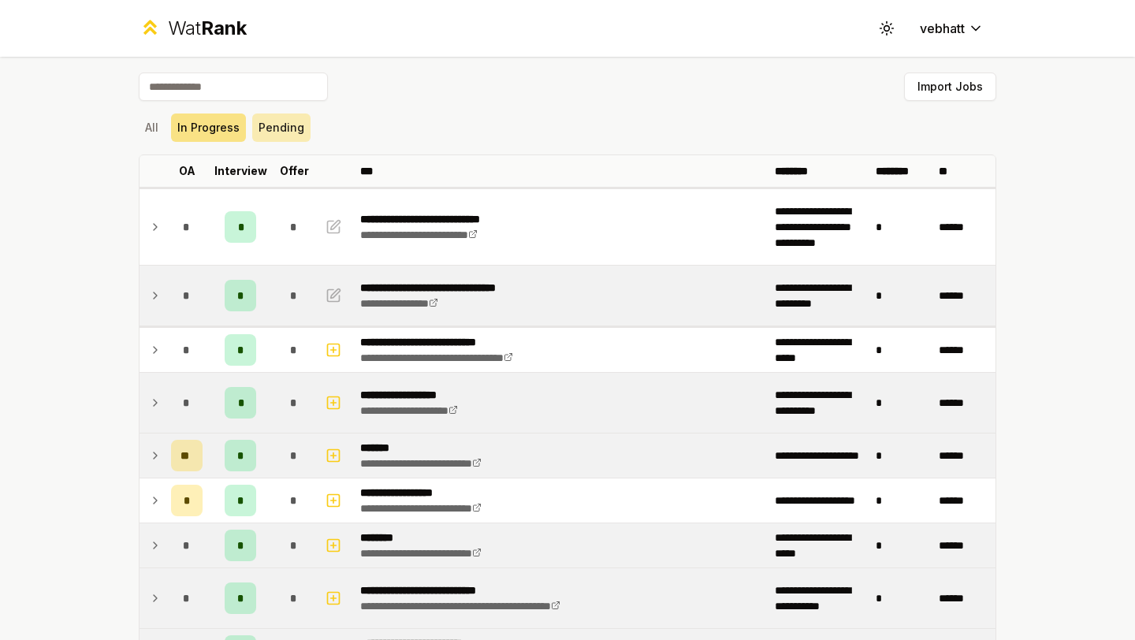
click at [268, 127] on button "Pending" at bounding box center [281, 127] width 58 height 28
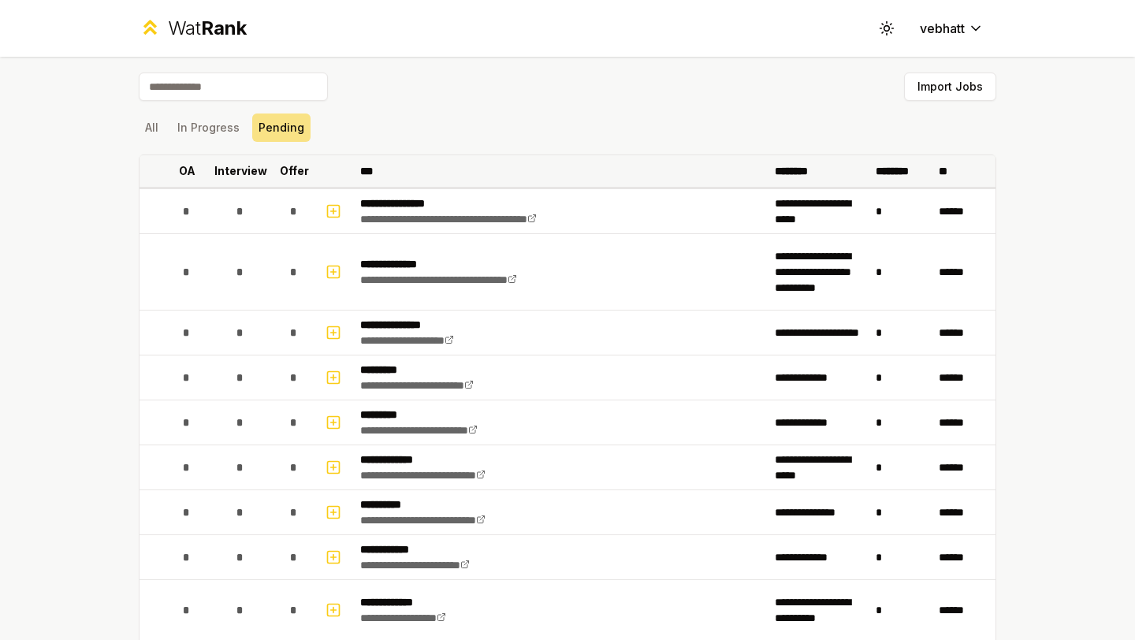
click at [875, 171] on p "********" at bounding box center [901, 171] width 52 height 16
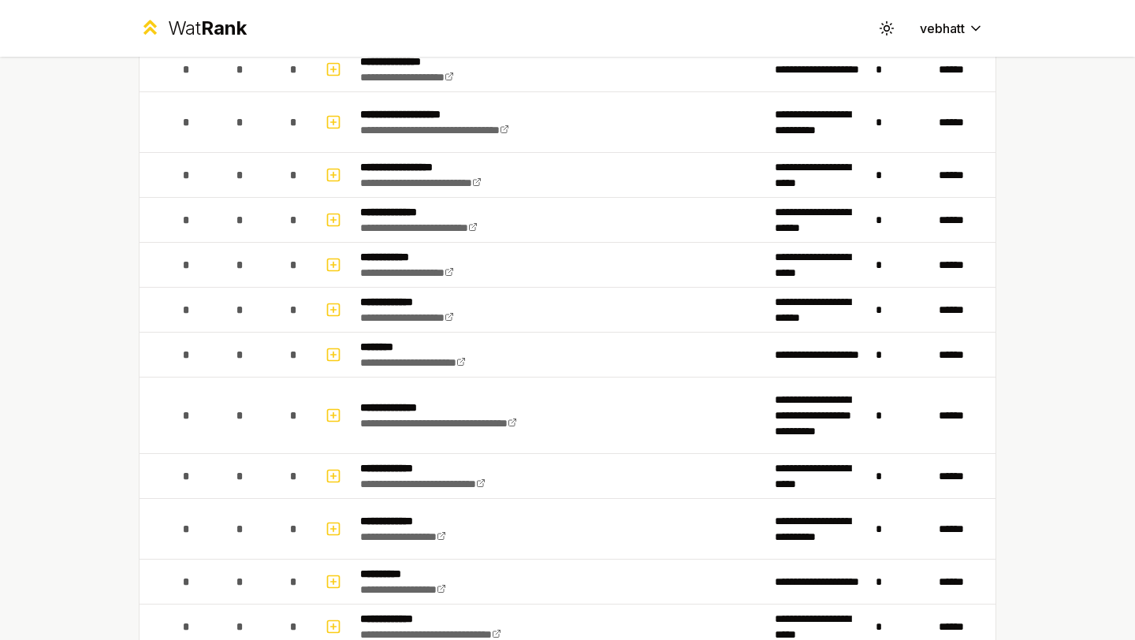
scroll to position [514, 0]
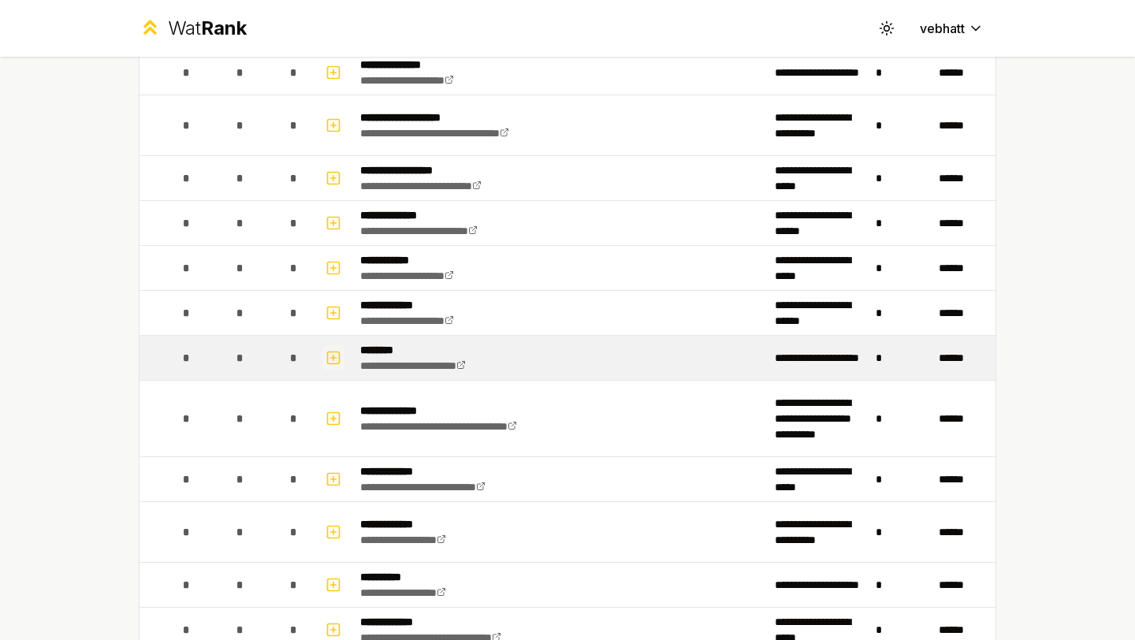
click at [329, 352] on icon "button" at bounding box center [333, 357] width 16 height 19
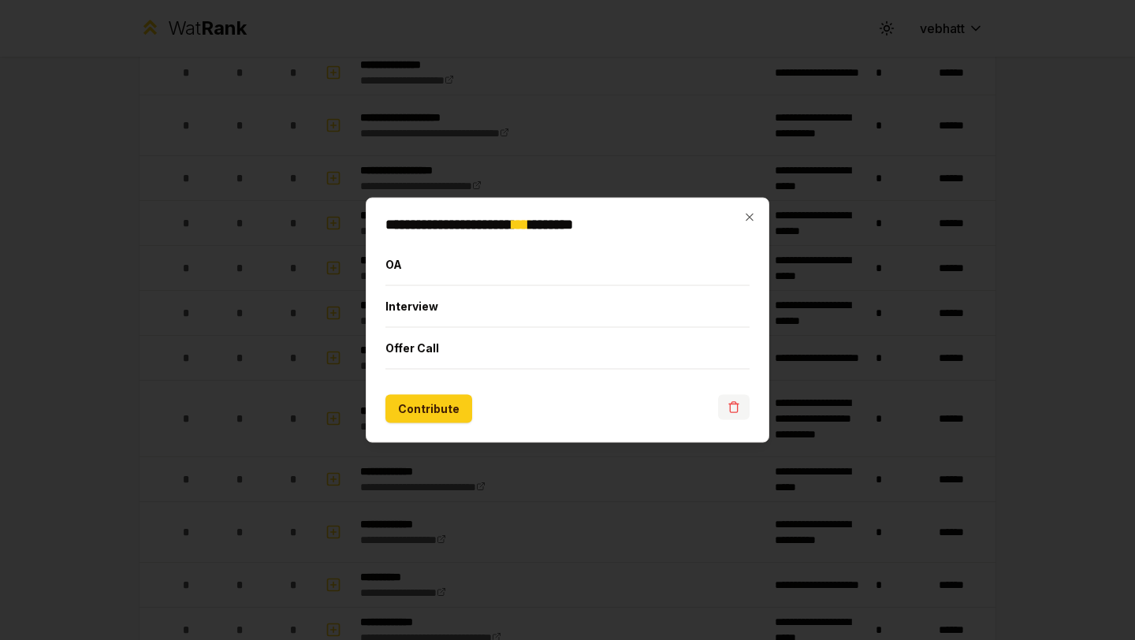
click at [734, 410] on icon "button" at bounding box center [733, 407] width 13 height 13
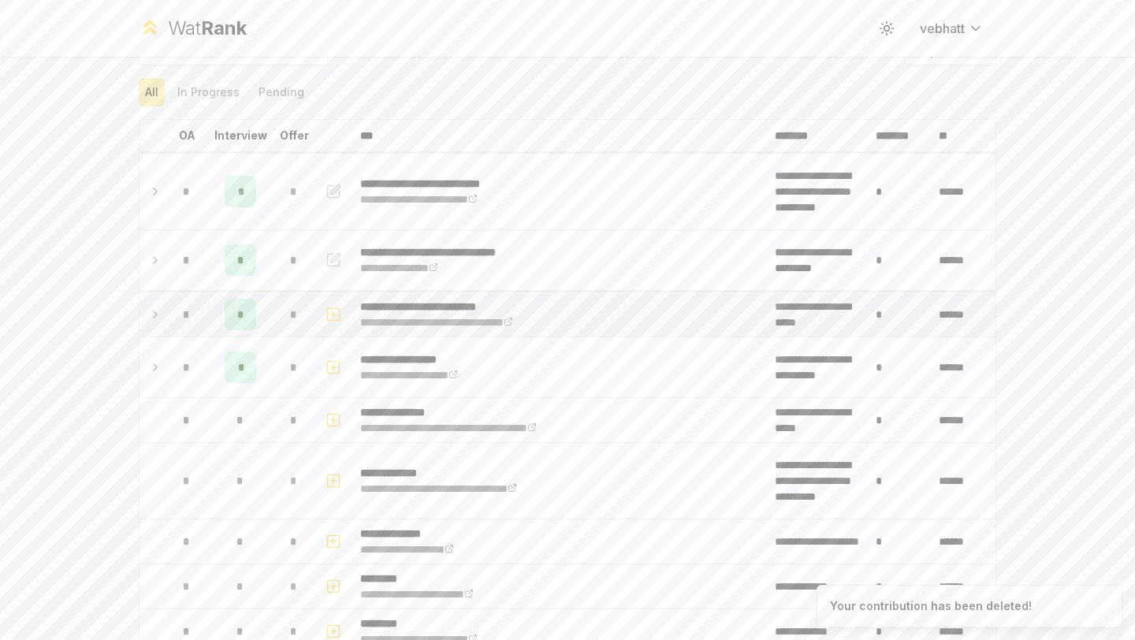
scroll to position [25, 0]
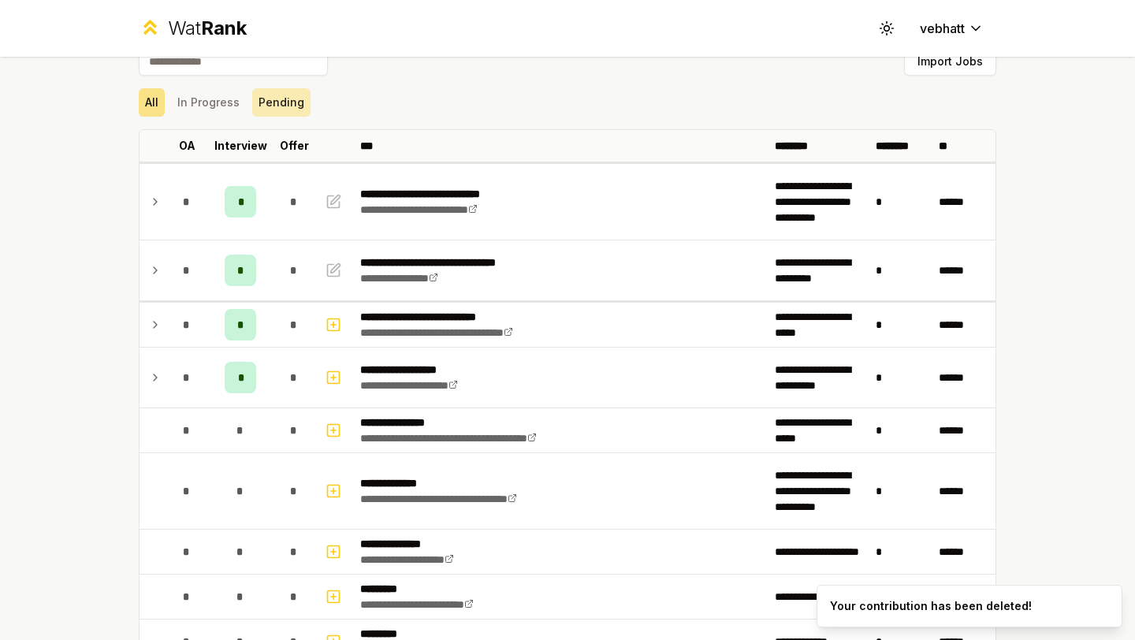
click at [277, 102] on button "Pending" at bounding box center [281, 102] width 58 height 28
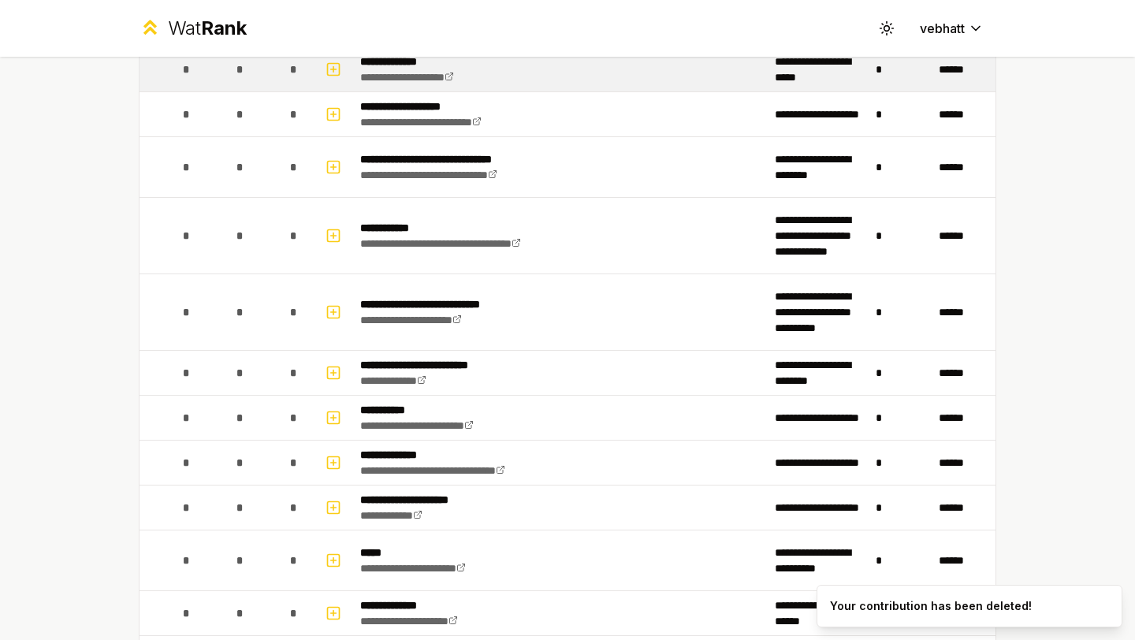
scroll to position [0, 0]
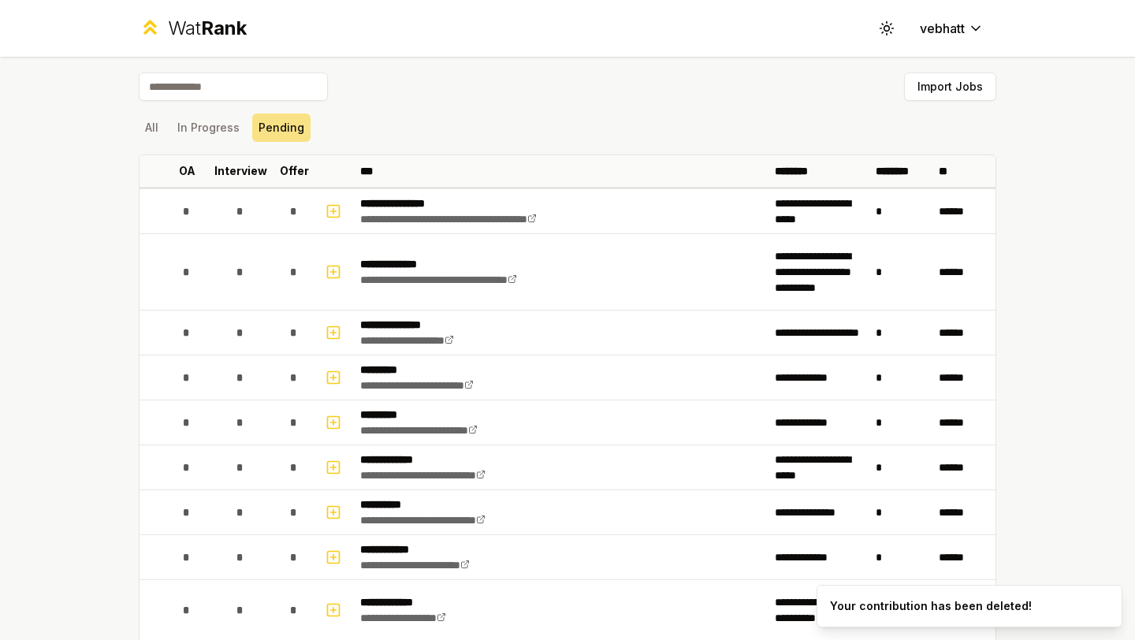
click at [227, 103] on div "Import Jobs" at bounding box center [567, 89] width 857 height 35
click at [222, 120] on button "In Progress" at bounding box center [208, 127] width 75 height 28
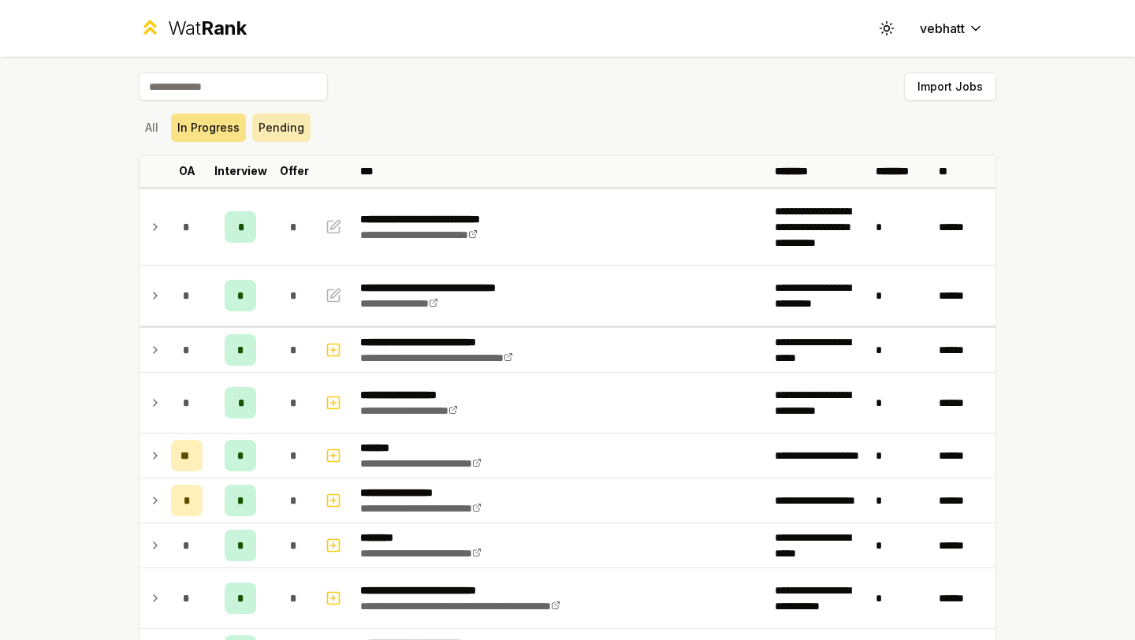
click at [263, 134] on button "Pending" at bounding box center [281, 127] width 58 height 28
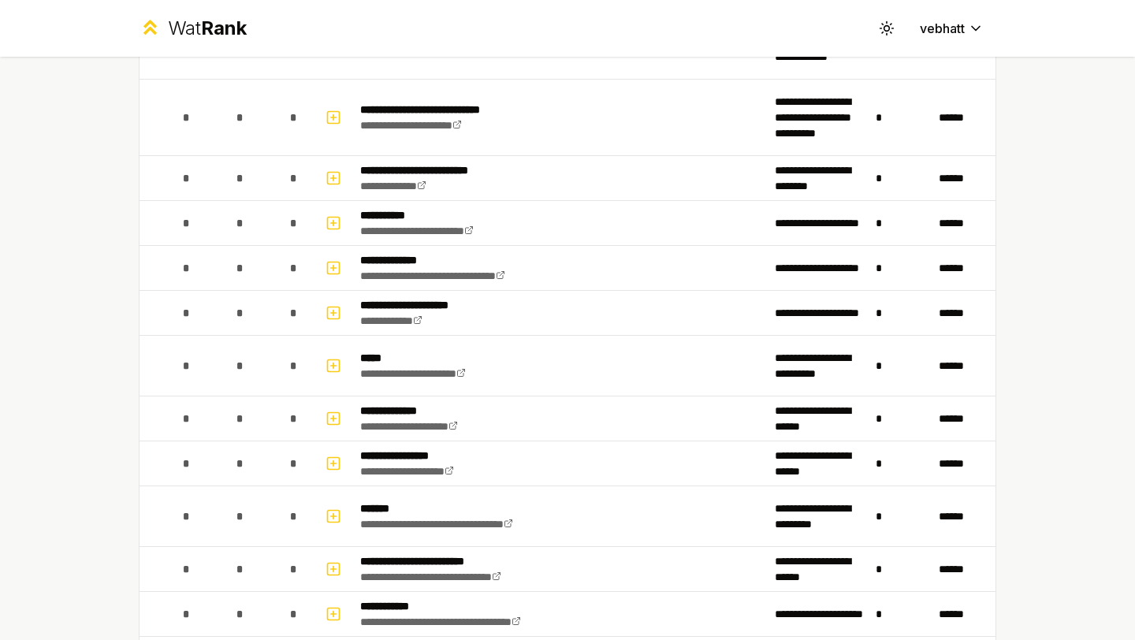
scroll to position [2794, 0]
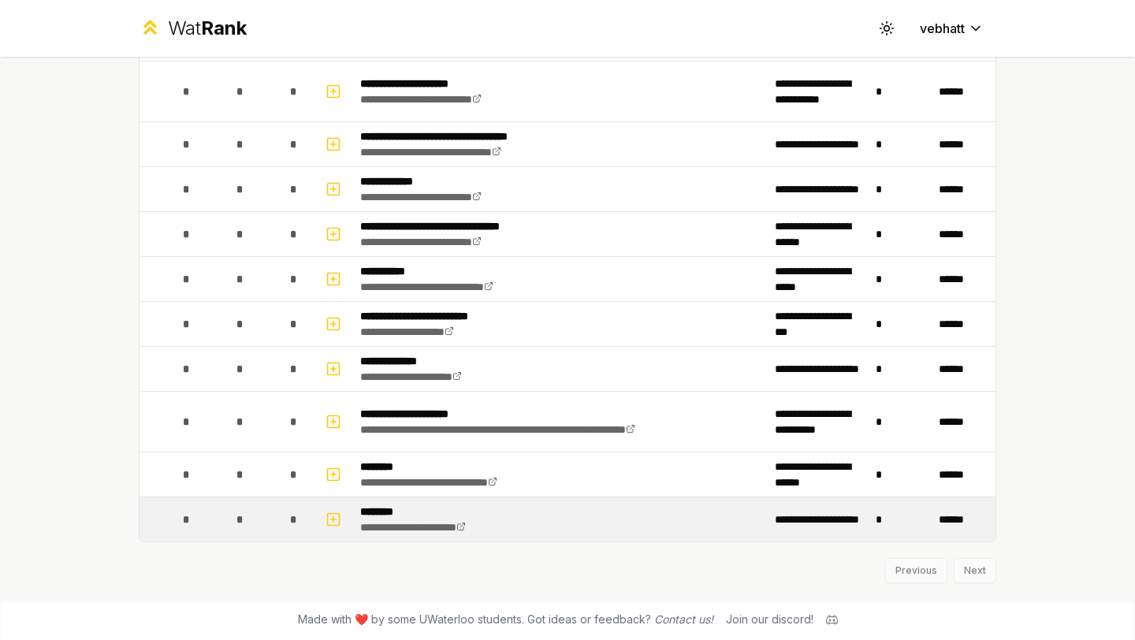
click at [628, 518] on td "**********" at bounding box center [561, 519] width 414 height 44
click at [333, 517] on icon "button" at bounding box center [333, 519] width 0 height 6
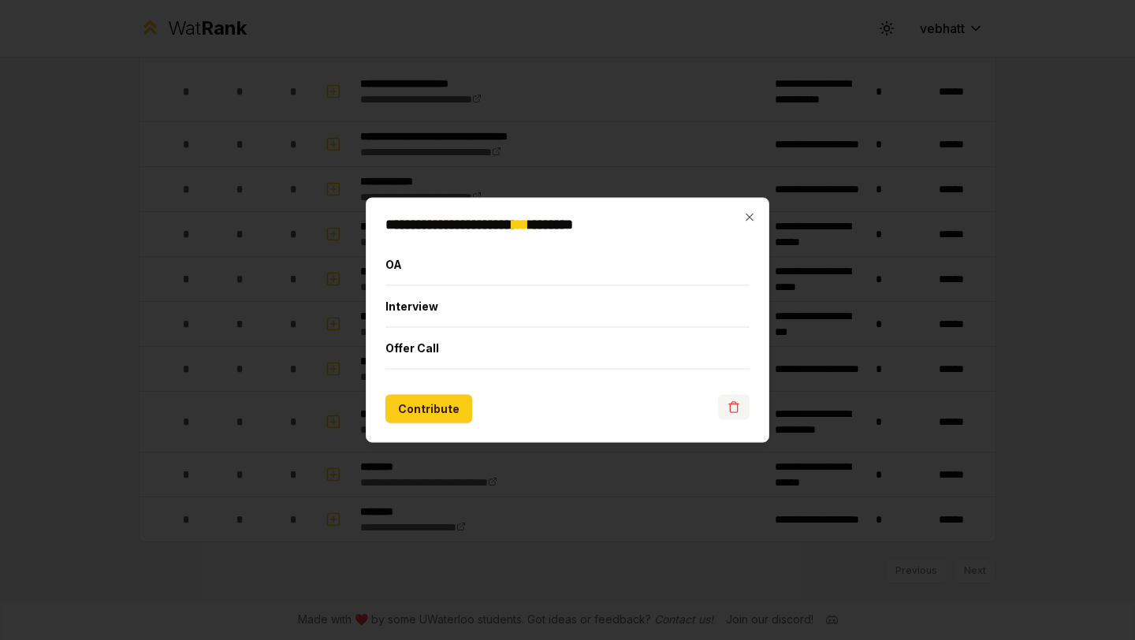
click at [726, 406] on button "button" at bounding box center [734, 407] width 32 height 25
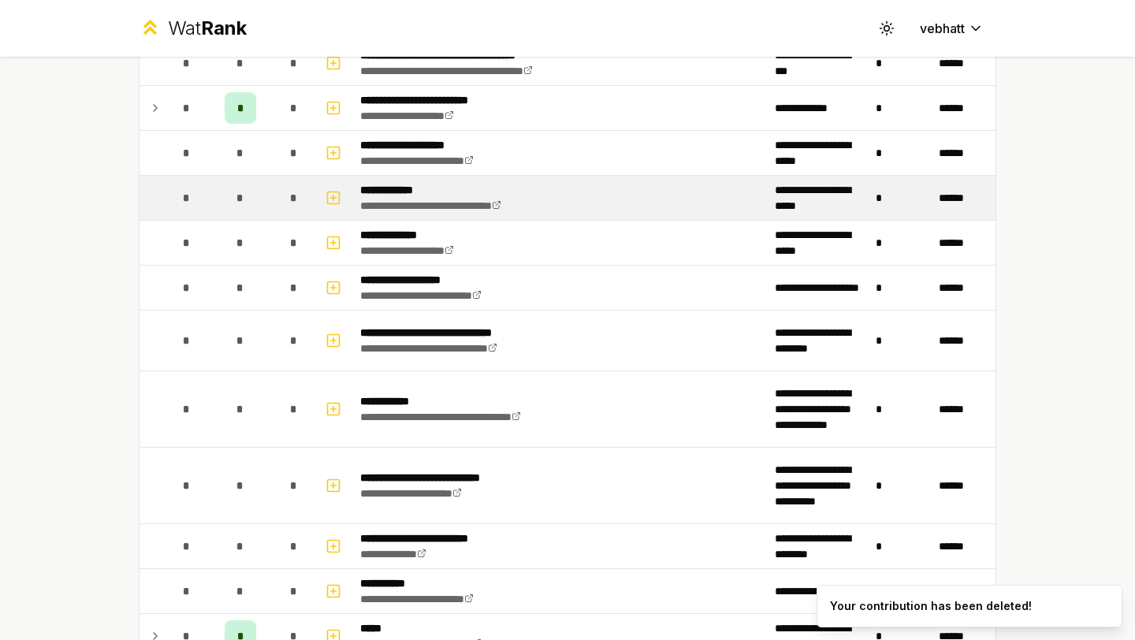
scroll to position [0, 0]
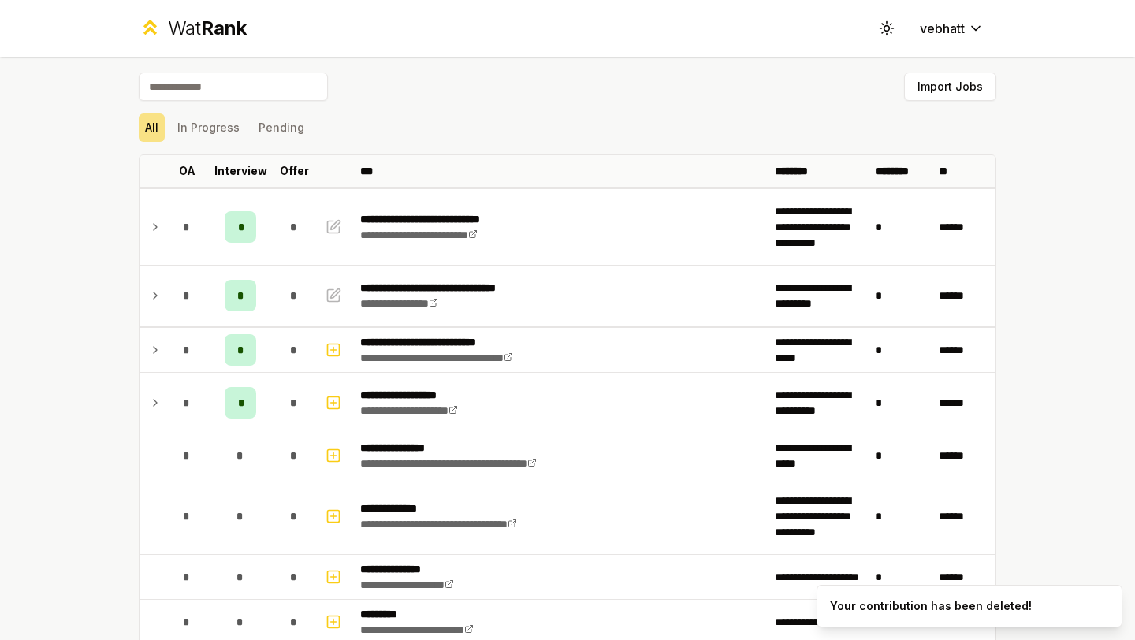
click at [247, 127] on div "All In Progress Pending" at bounding box center [567, 127] width 857 height 28
click at [235, 134] on button "In Progress" at bounding box center [208, 127] width 75 height 28
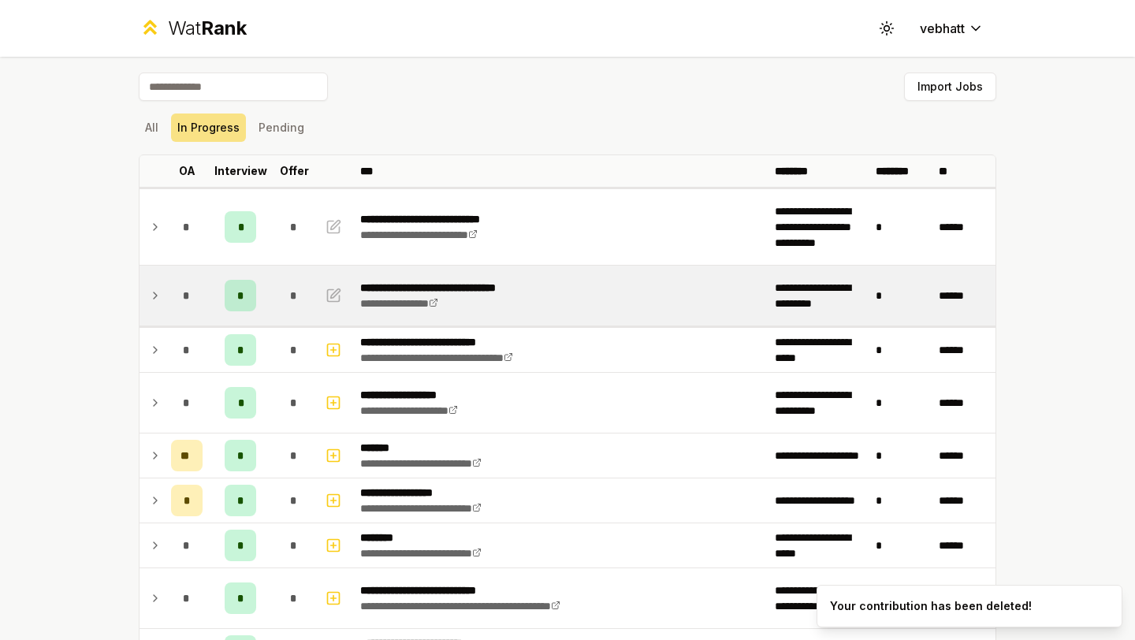
click at [154, 295] on icon at bounding box center [155, 295] width 13 height 19
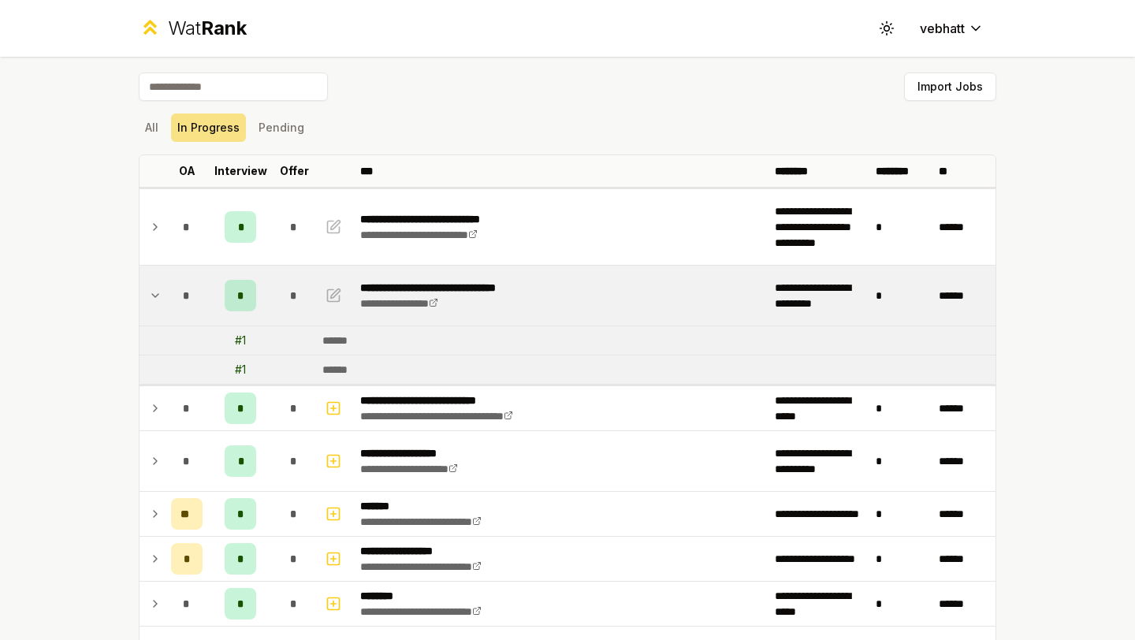
click at [147, 301] on td at bounding box center [151, 296] width 25 height 60
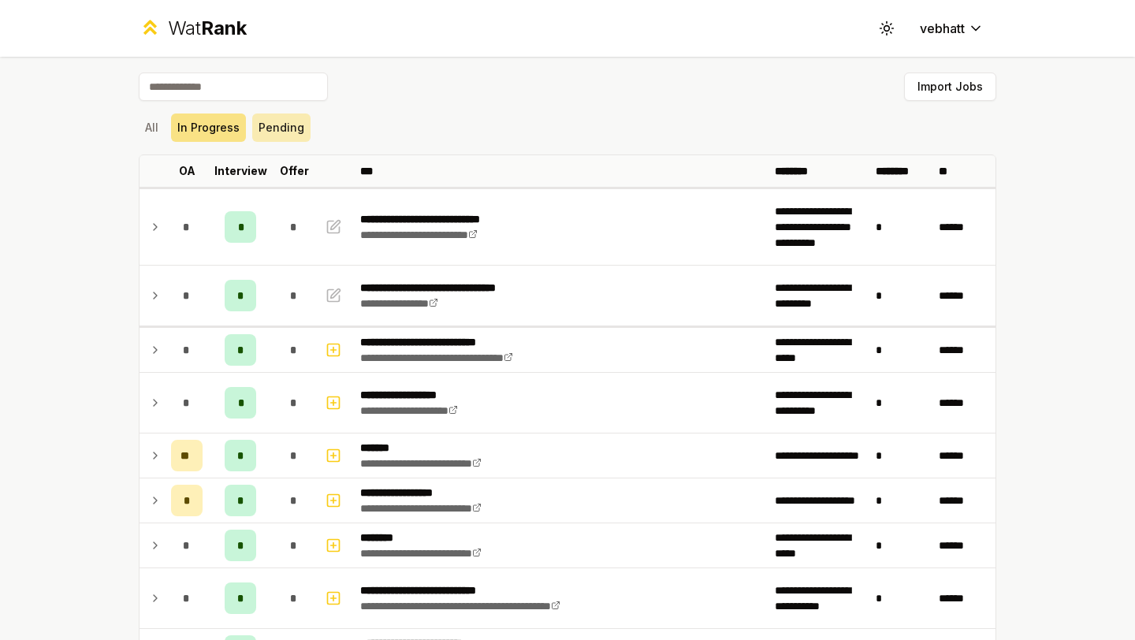
click at [270, 132] on button "Pending" at bounding box center [281, 127] width 58 height 28
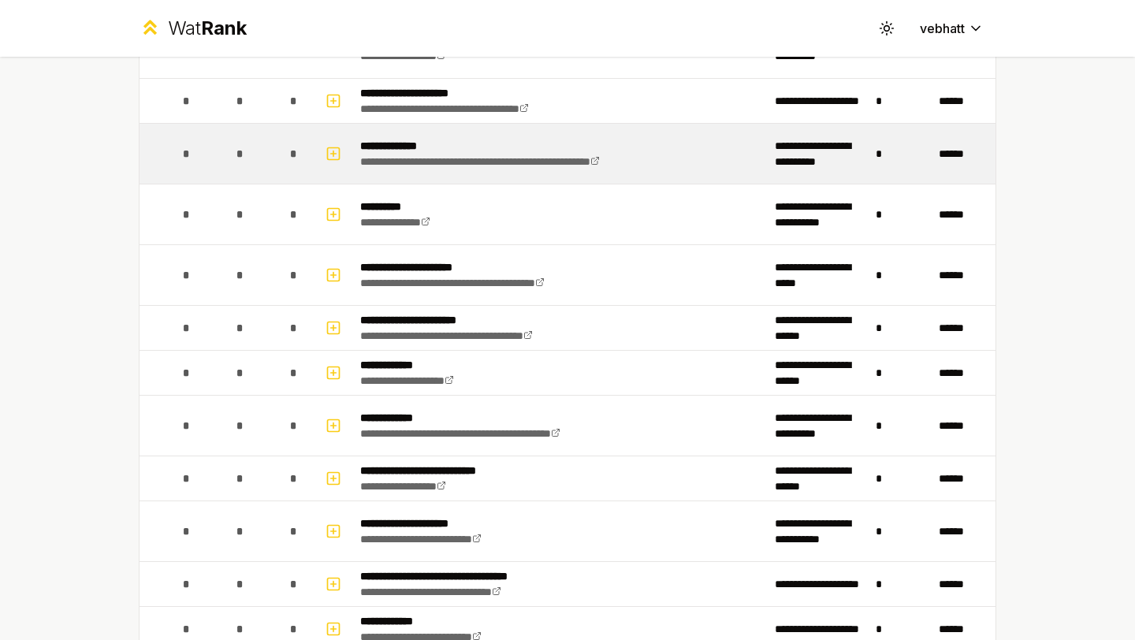
scroll to position [2377, 0]
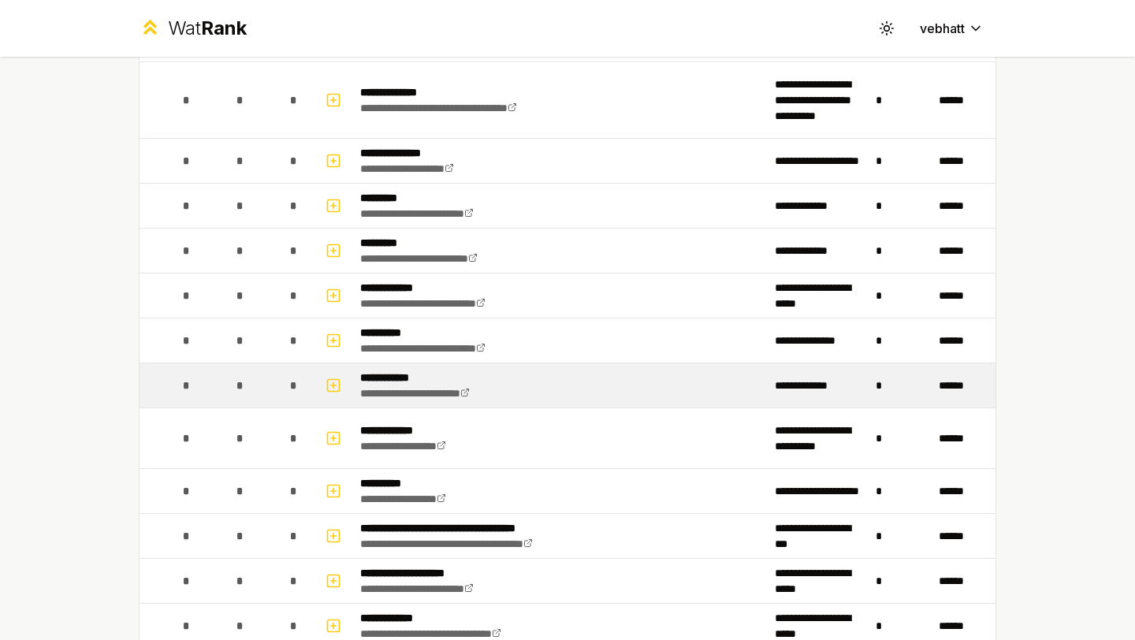
scroll to position [0, 0]
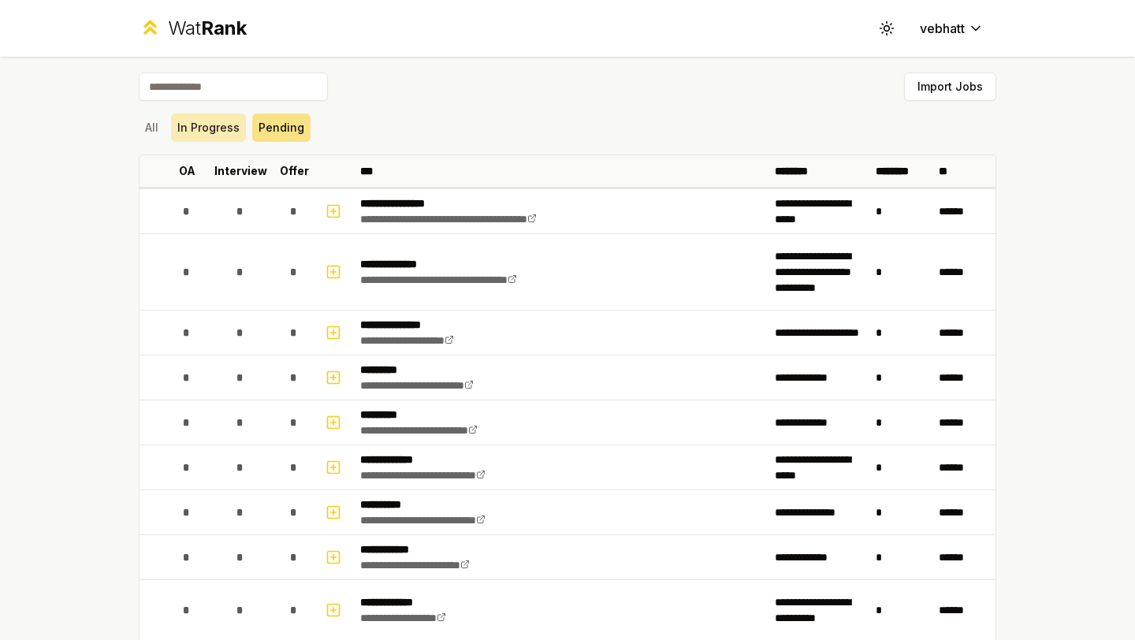
click at [234, 124] on button "In Progress" at bounding box center [208, 127] width 75 height 28
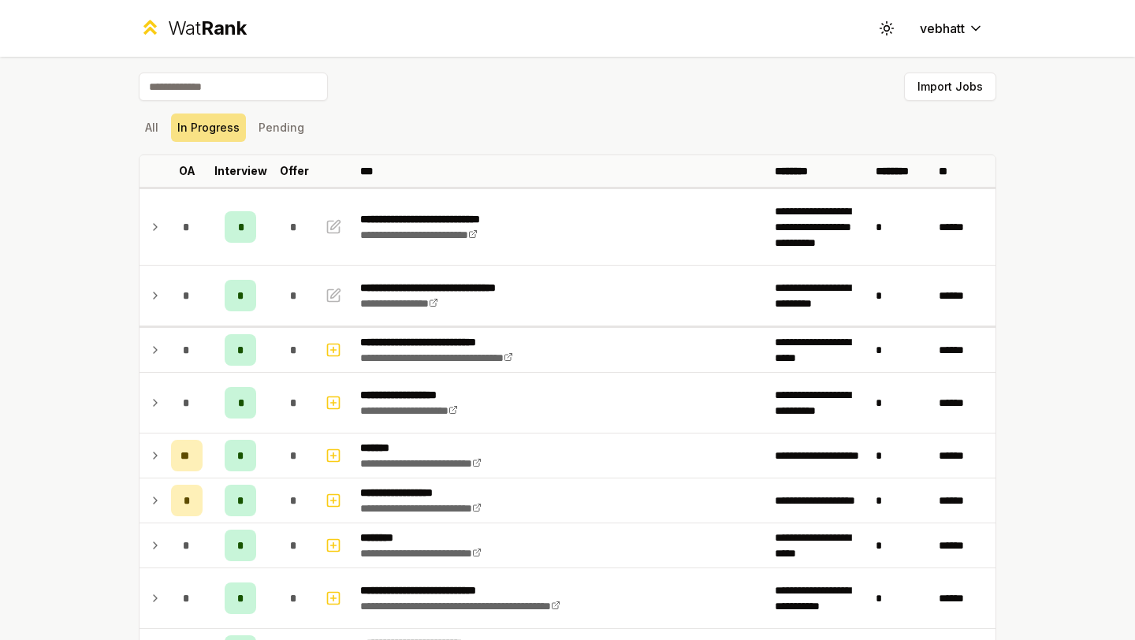
click at [147, 127] on button "All" at bounding box center [152, 127] width 26 height 28
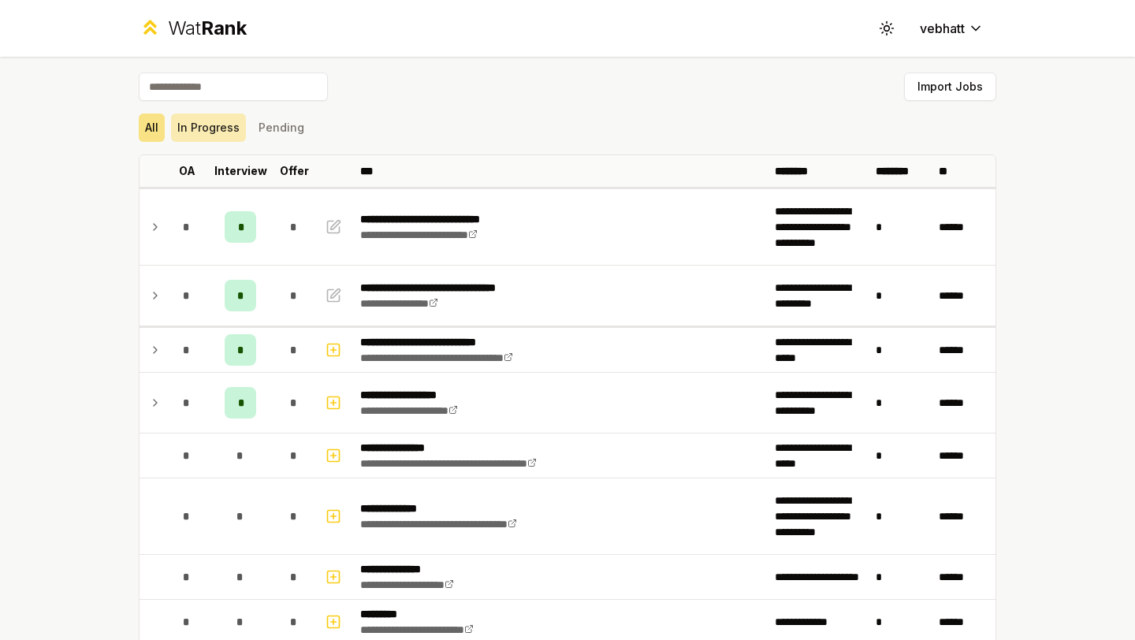
click at [193, 127] on button "In Progress" at bounding box center [208, 127] width 75 height 28
